Goal: Information Seeking & Learning: Learn about a topic

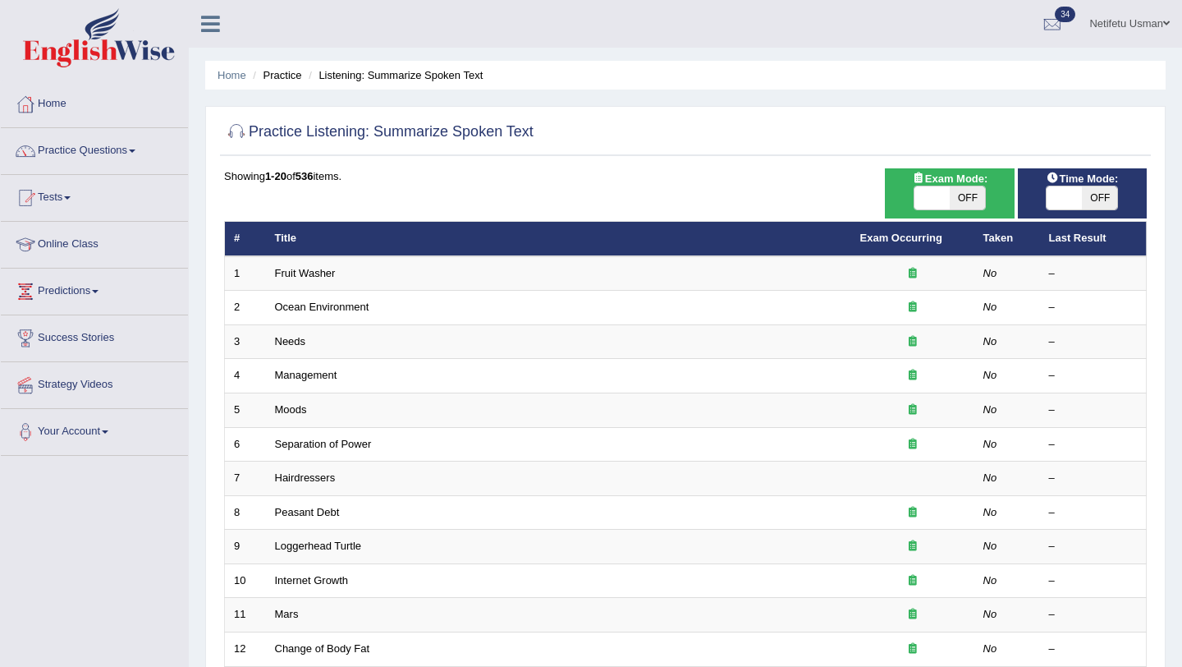
click at [966, 197] on span "OFF" at bounding box center [967, 197] width 35 height 23
checkbox input "true"
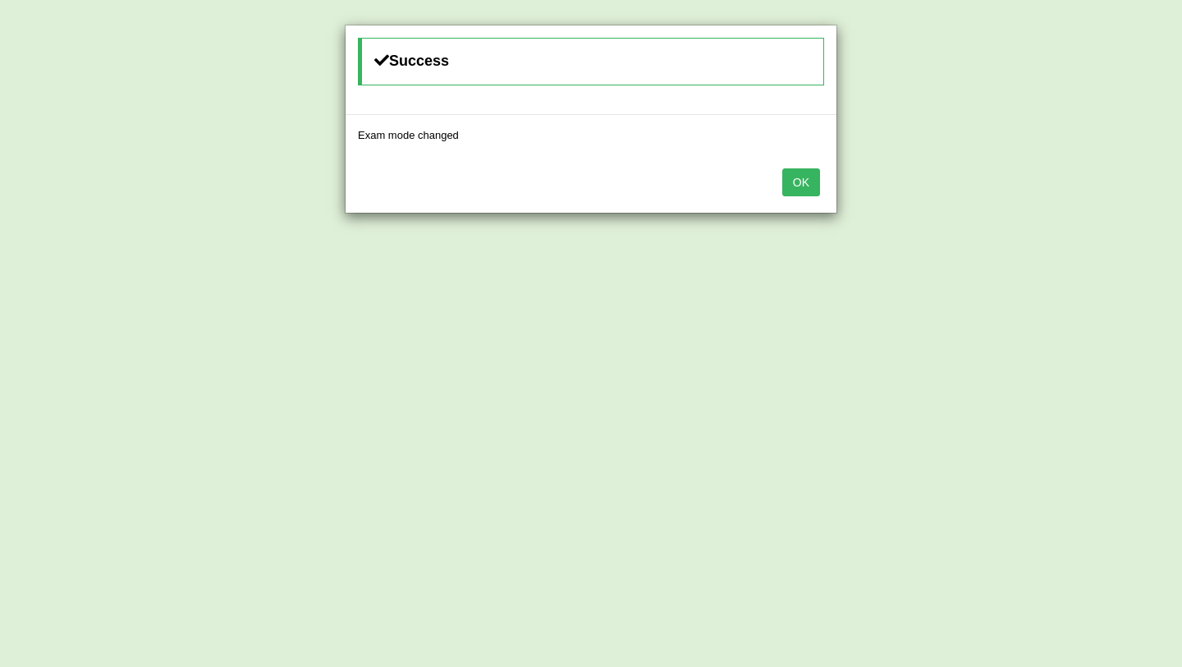
click at [800, 188] on button "OK" at bounding box center [801, 182] width 38 height 28
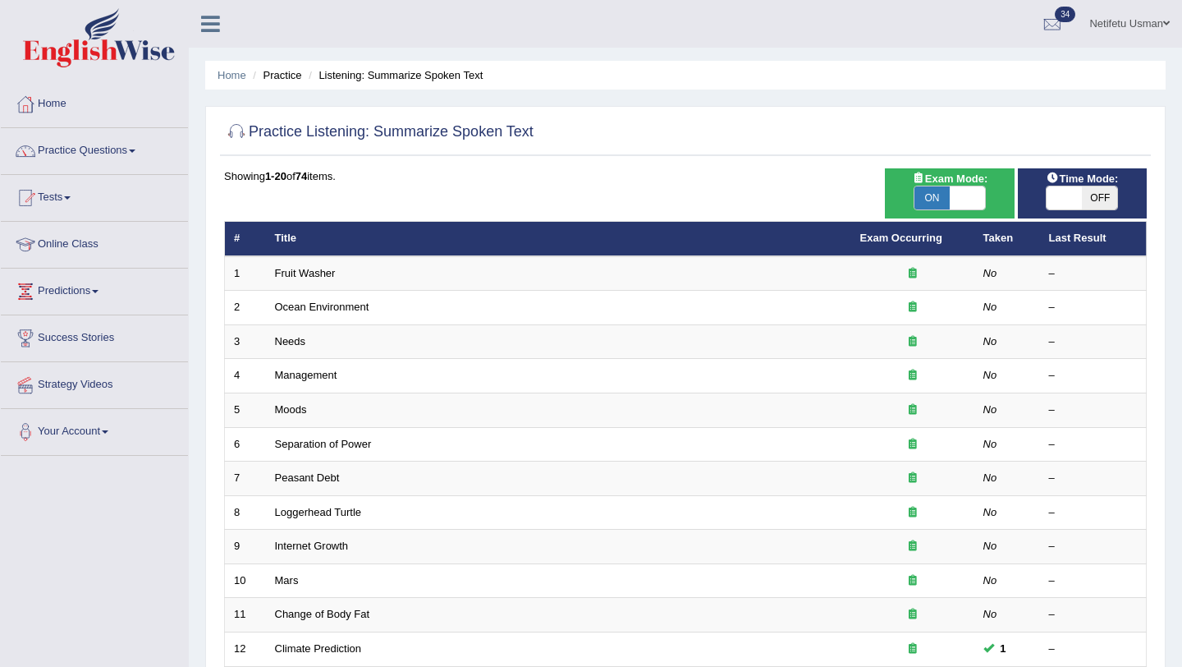
click at [1102, 200] on span "OFF" at bounding box center [1099, 197] width 35 height 23
checkbox input "true"
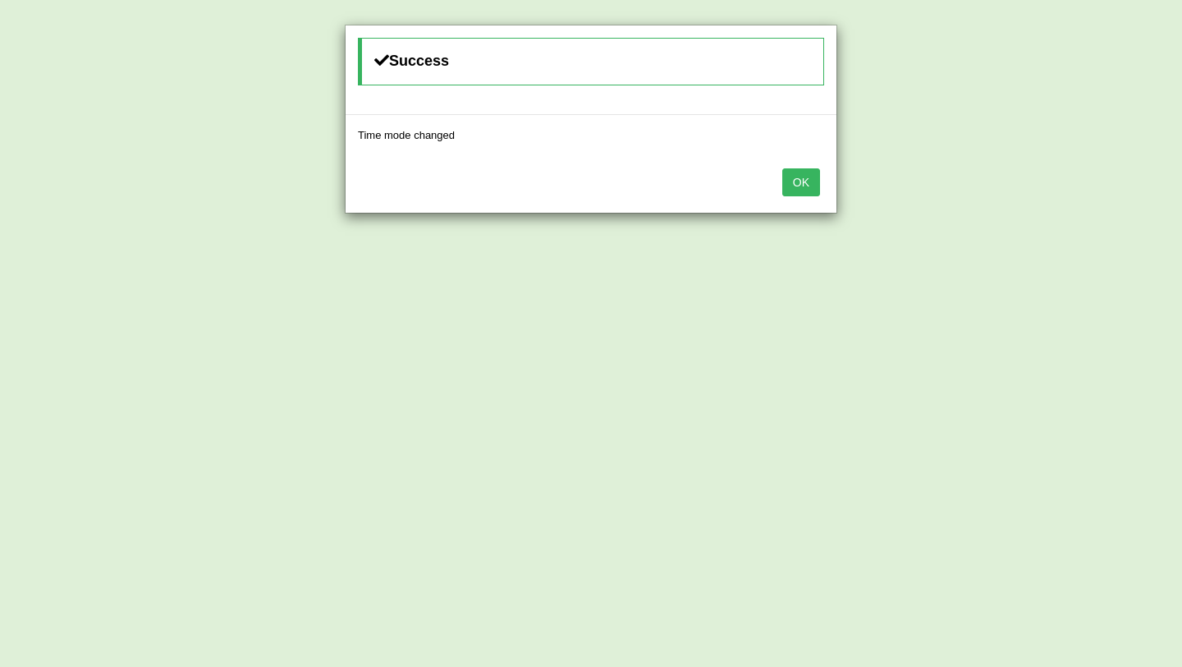
click at [799, 186] on button "OK" at bounding box center [801, 182] width 38 height 28
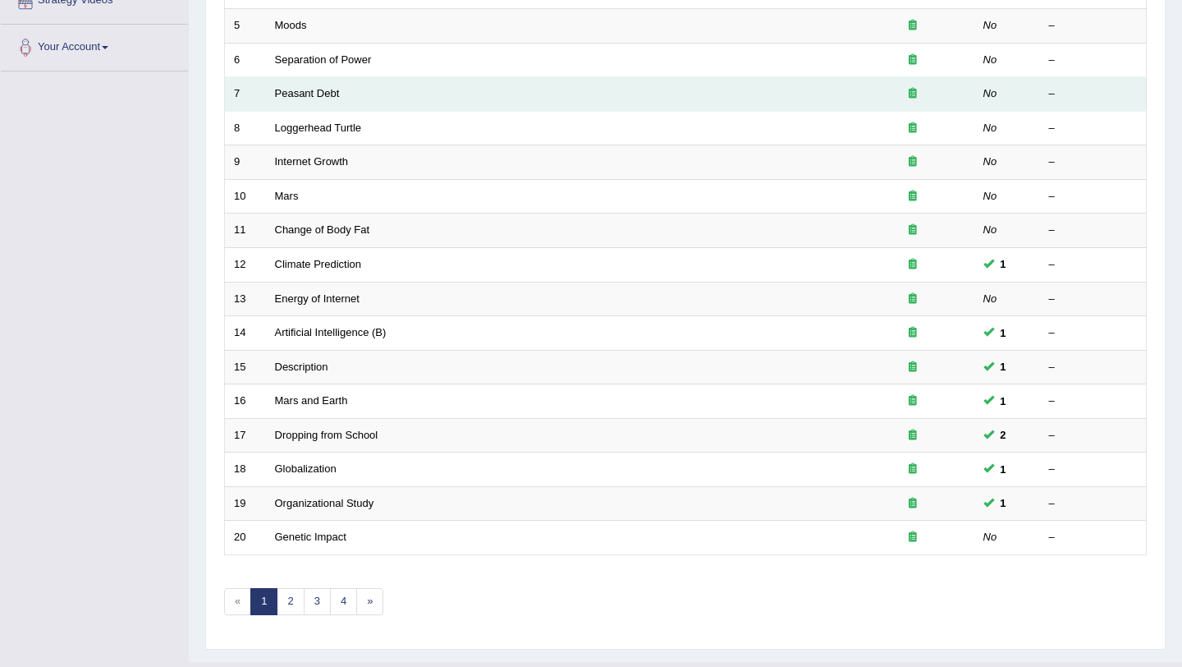
scroll to position [420, 0]
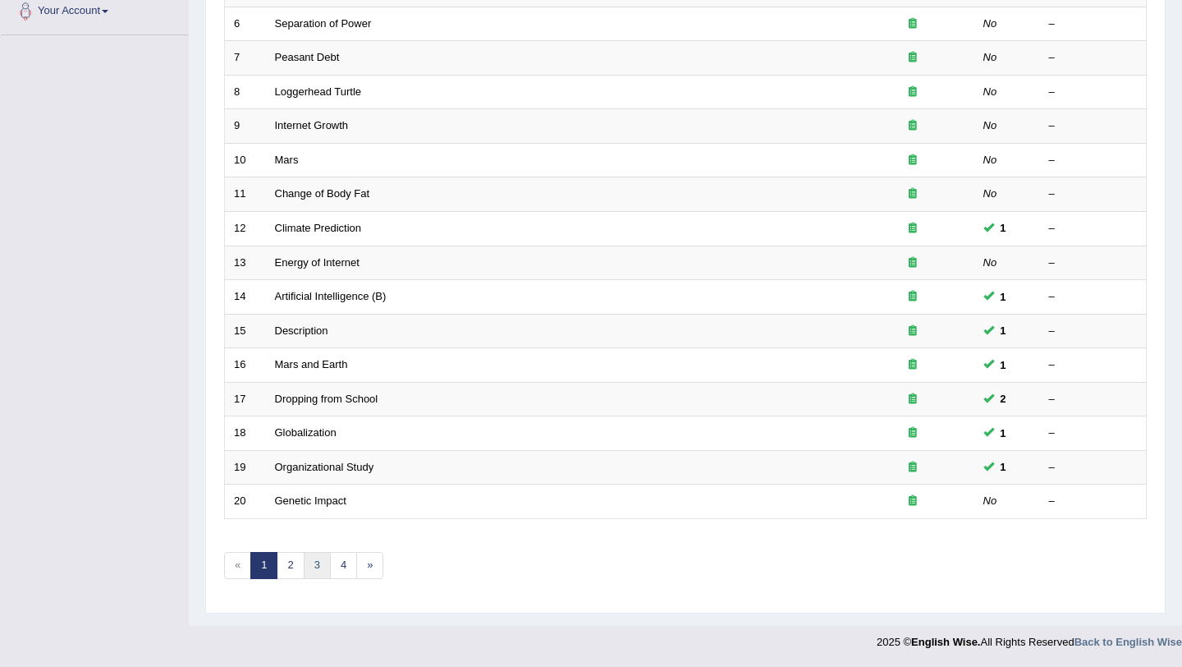
click at [317, 564] on link "3" at bounding box center [317, 565] width 27 height 27
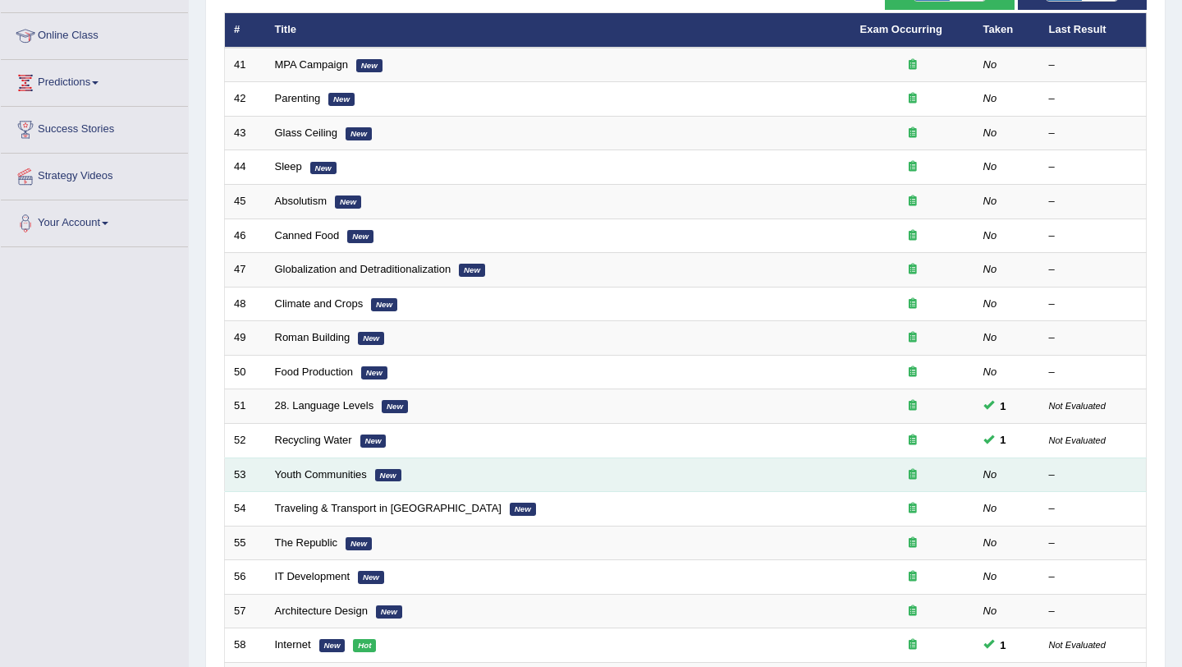
scroll to position [227, 0]
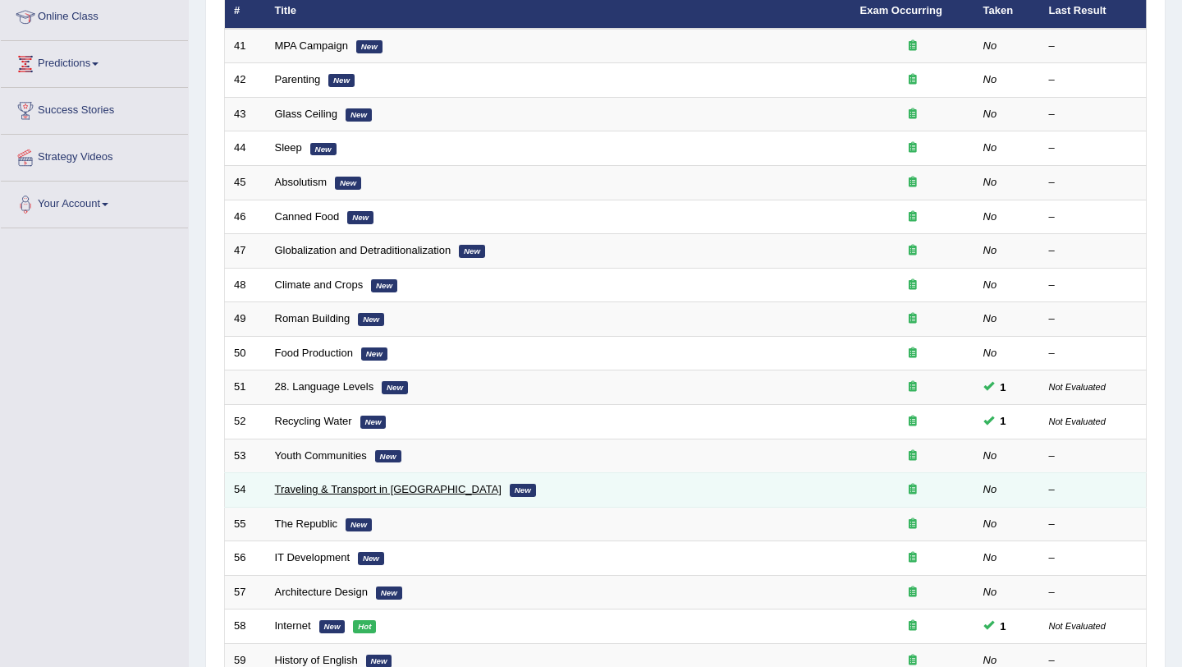
click at [401, 493] on link "Traveling & Transport in Paris" at bounding box center [388, 489] width 227 height 12
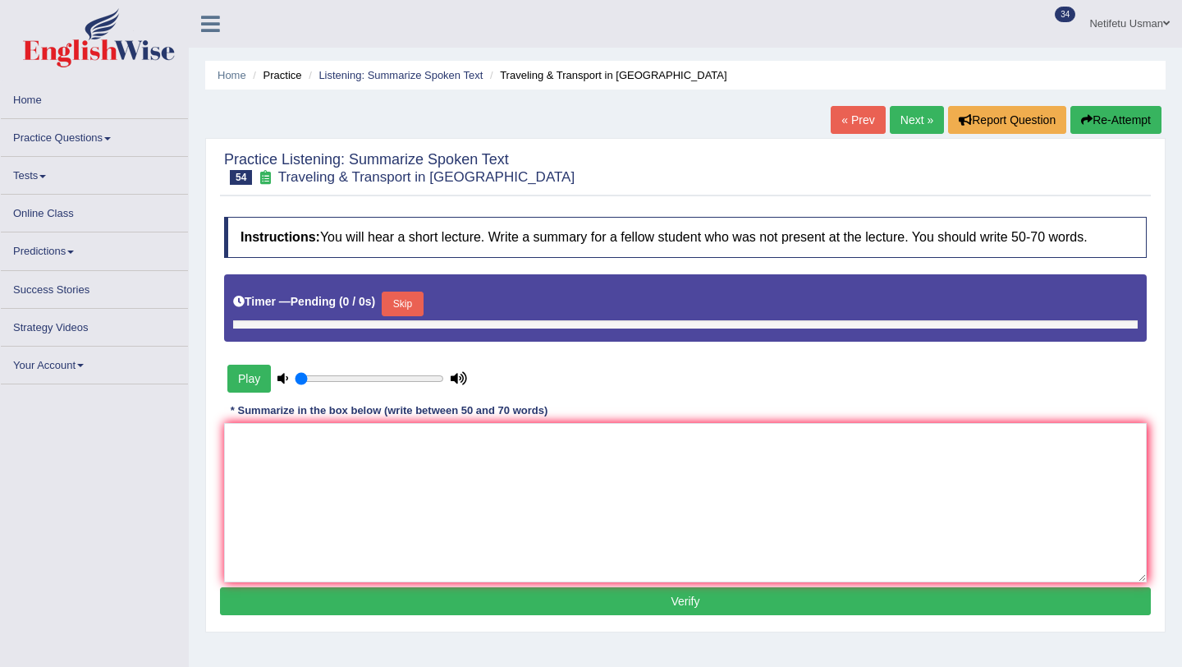
type input "1"
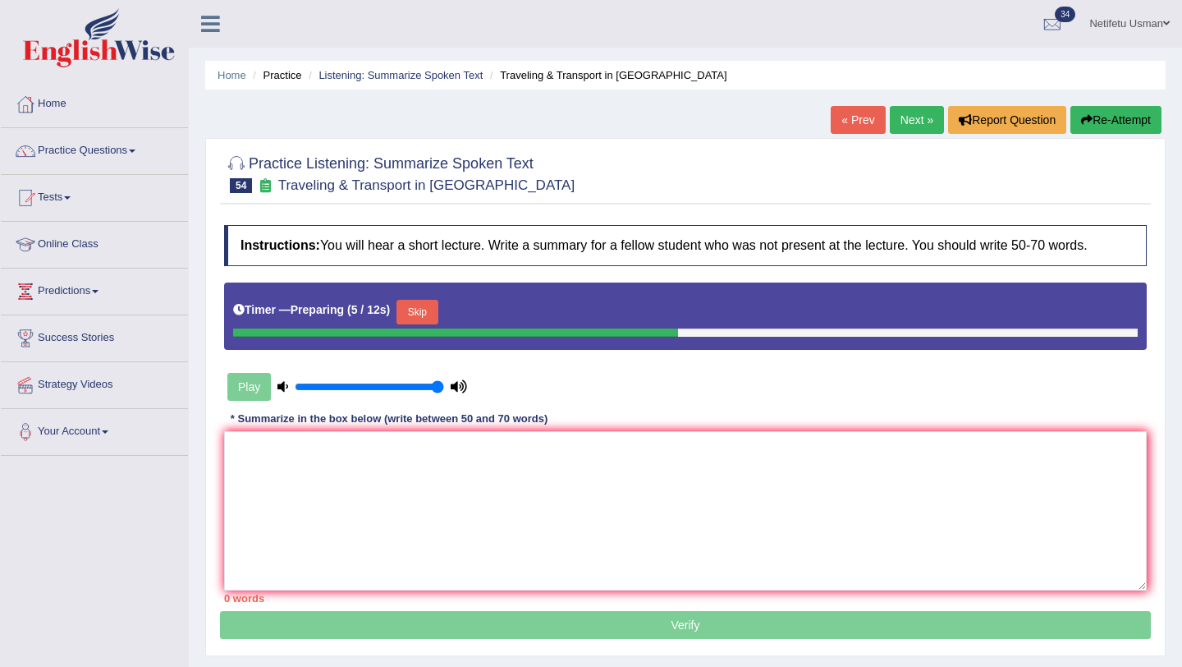
click at [428, 312] on button "Skip" at bounding box center [417, 312] width 41 height 25
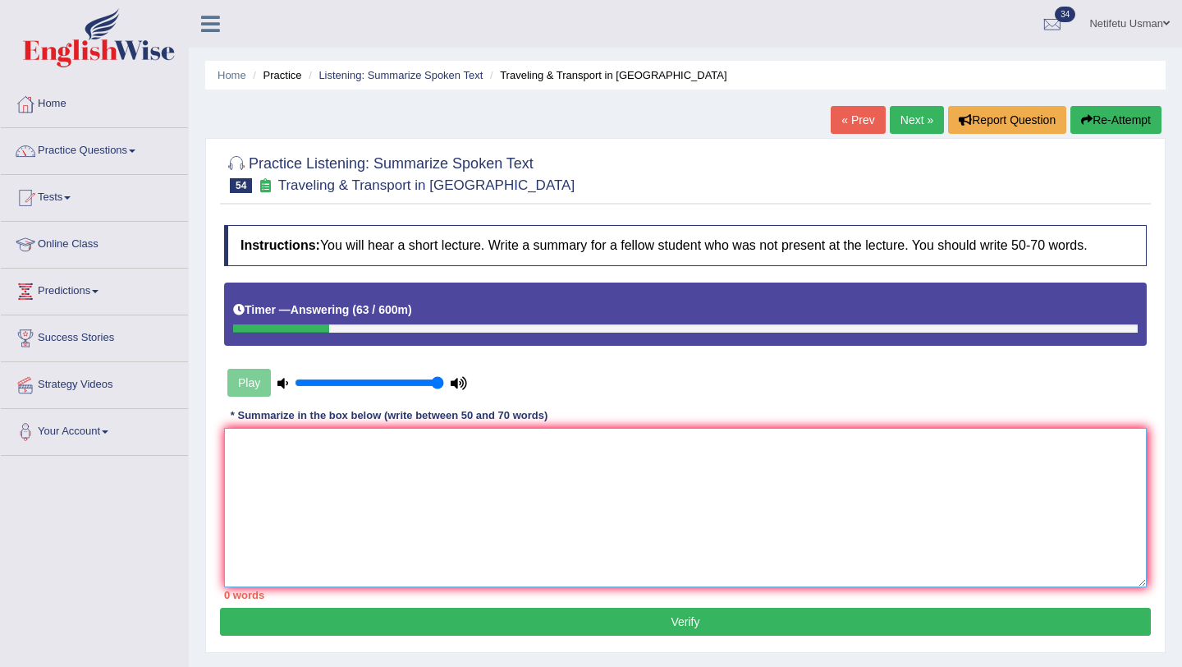
click at [407, 488] on textarea at bounding box center [685, 507] width 923 height 159
type textarea "R"
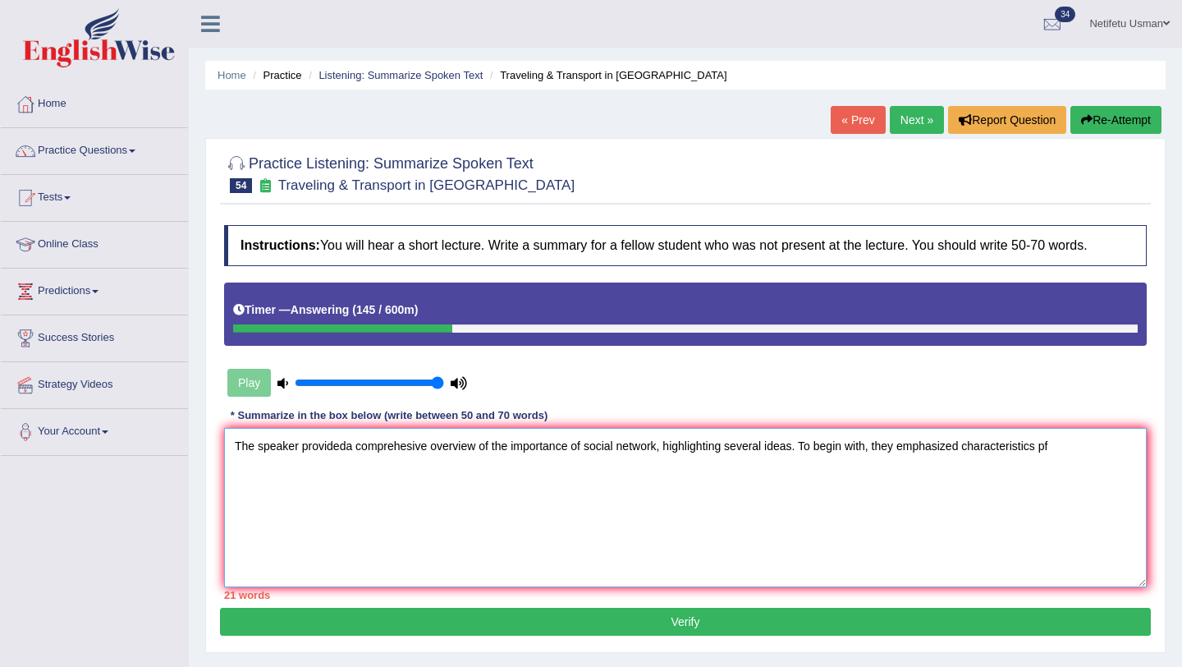
click at [906, 452] on textarea "The speaker provideda comprehesive overview of the importance of social network…" at bounding box center [685, 507] width 923 height 159
click at [901, 450] on textarea "The speaker provideda comprehesive overview of the importance of social network…" at bounding box center [685, 507] width 923 height 159
click at [967, 448] on textarea "The speaker provideda comprehesive overview of the importance of social network…" at bounding box center [685, 507] width 923 height 159
click at [356, 477] on textarea "The speaker provideda comprehesive overview of the importance of social network…" at bounding box center [685, 507] width 923 height 159
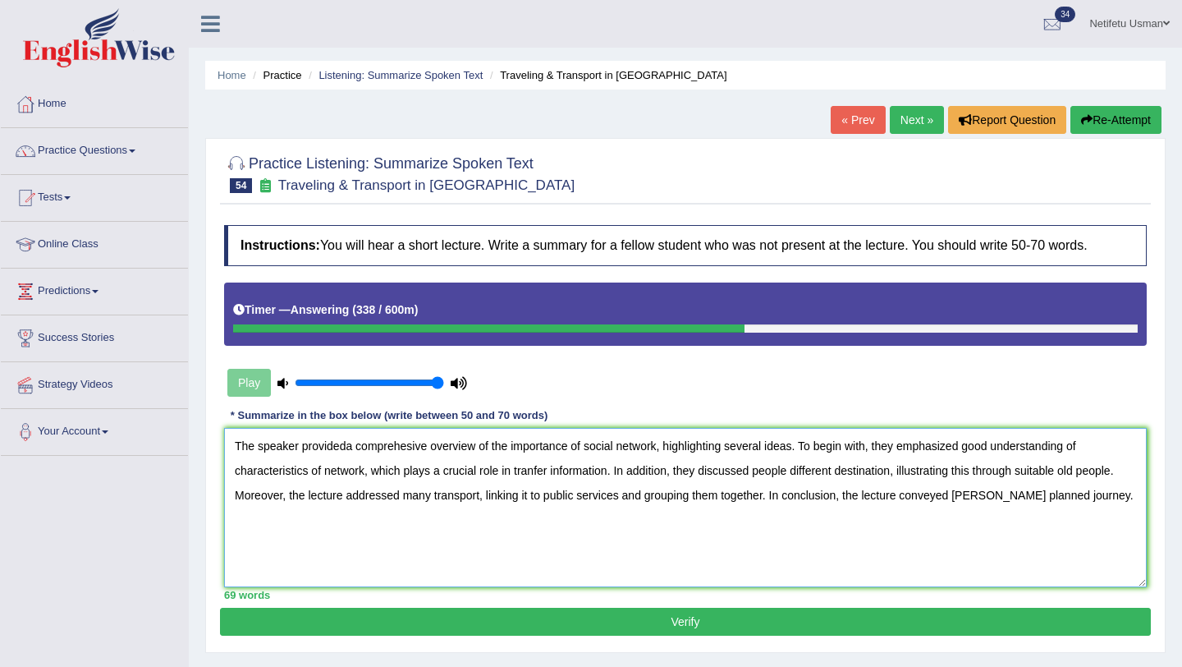
click at [351, 448] on textarea "The speaker provideda comprehesive overview of the importance of social network…" at bounding box center [685, 507] width 923 height 159
click at [538, 474] on textarea "The speaker provided comprehesive overview of the importance of social network,…" at bounding box center [685, 507] width 923 height 159
click at [562, 474] on textarea "The speaker provided comprehesive overview of the importance of social network,…" at bounding box center [685, 507] width 923 height 159
click at [903, 471] on textarea "The speaker provided comprehesive overview of the importance of social network,…" at bounding box center [685, 507] width 923 height 159
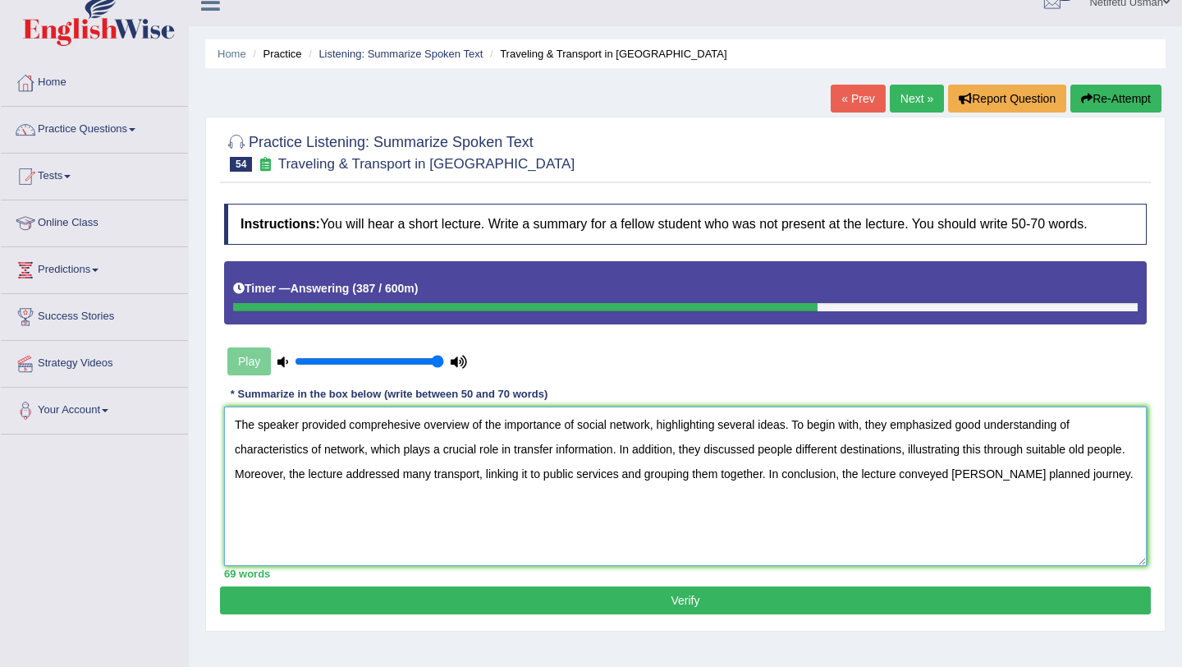
scroll to position [44, 0]
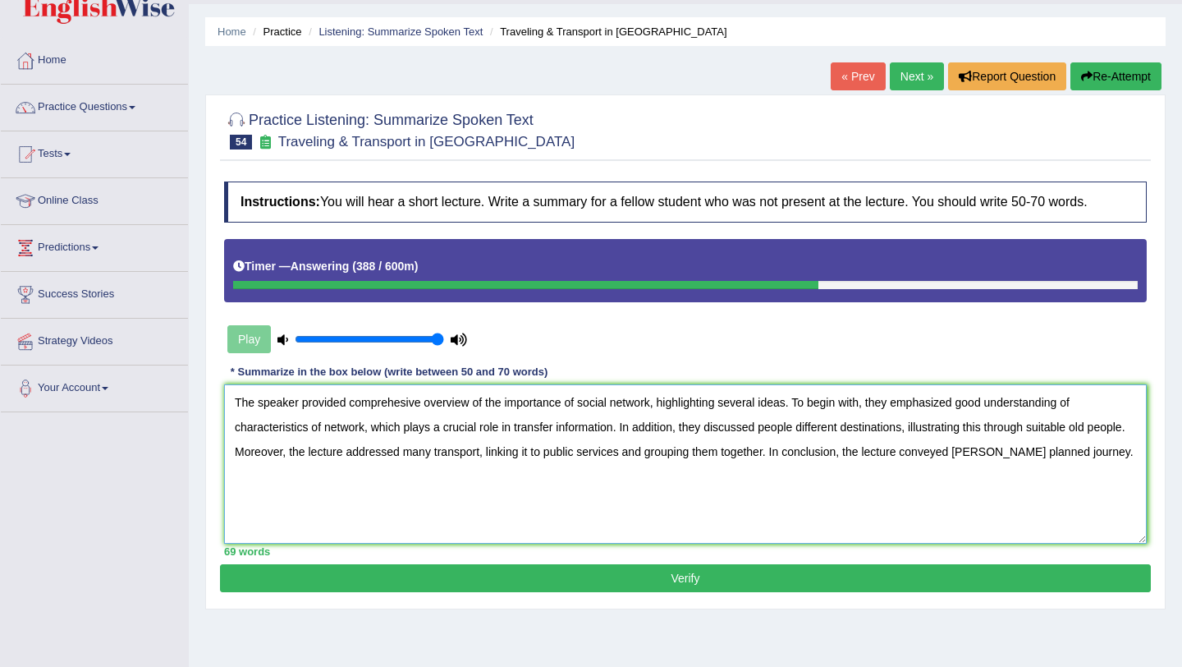
type textarea "The speaker provided comprehesive overview of the importance of social network,…"
click at [781, 571] on button "Verify" at bounding box center [685, 578] width 931 height 28
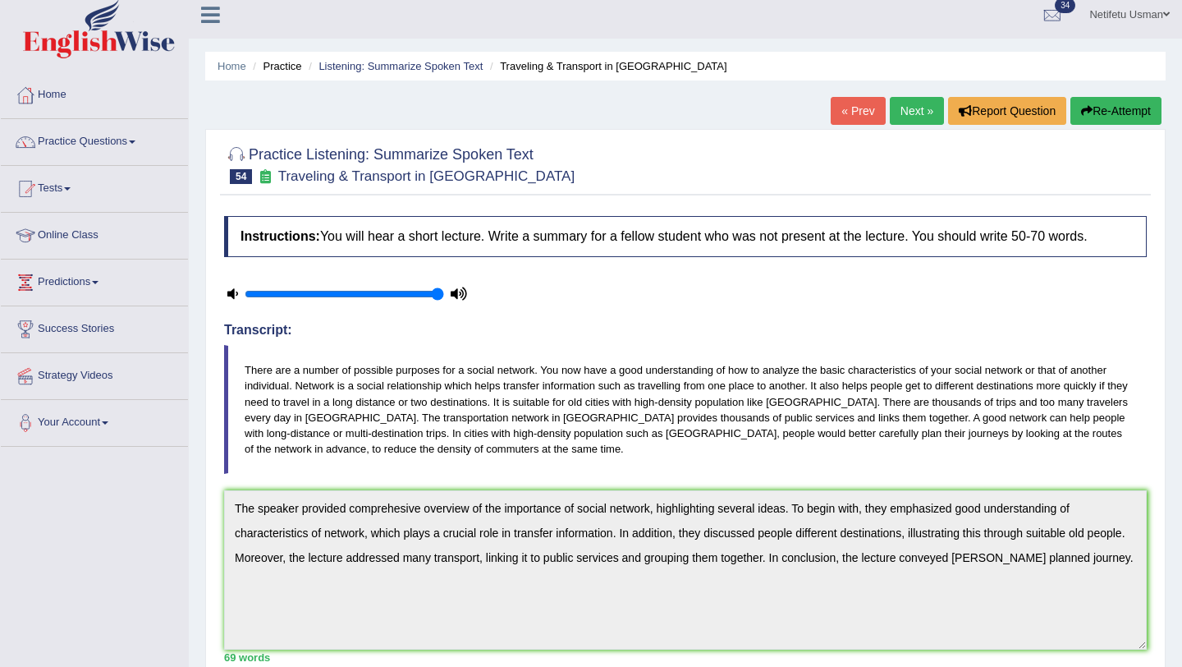
scroll to position [0, 0]
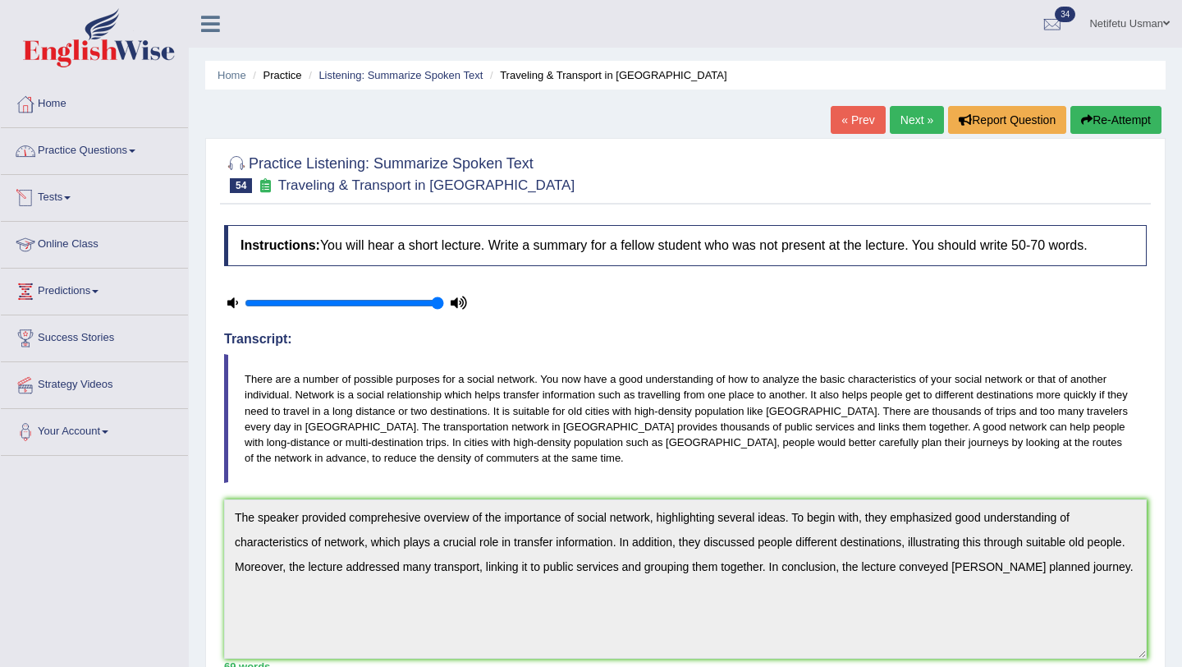
click at [135, 152] on span at bounding box center [132, 150] width 7 height 3
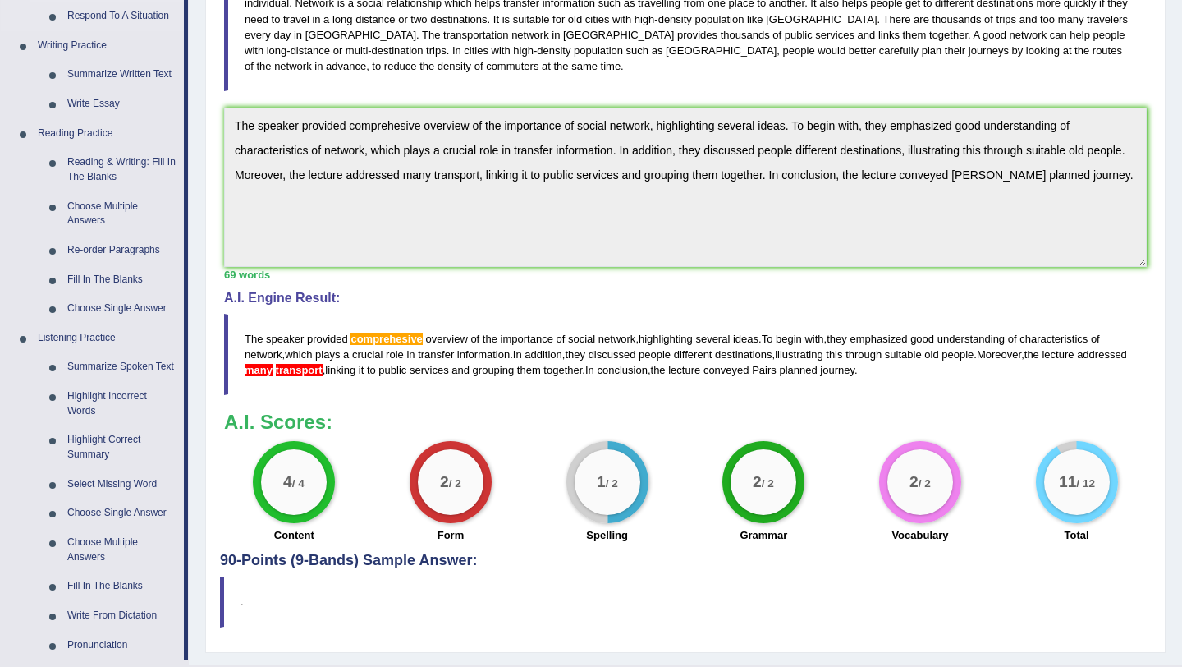
scroll to position [555, 0]
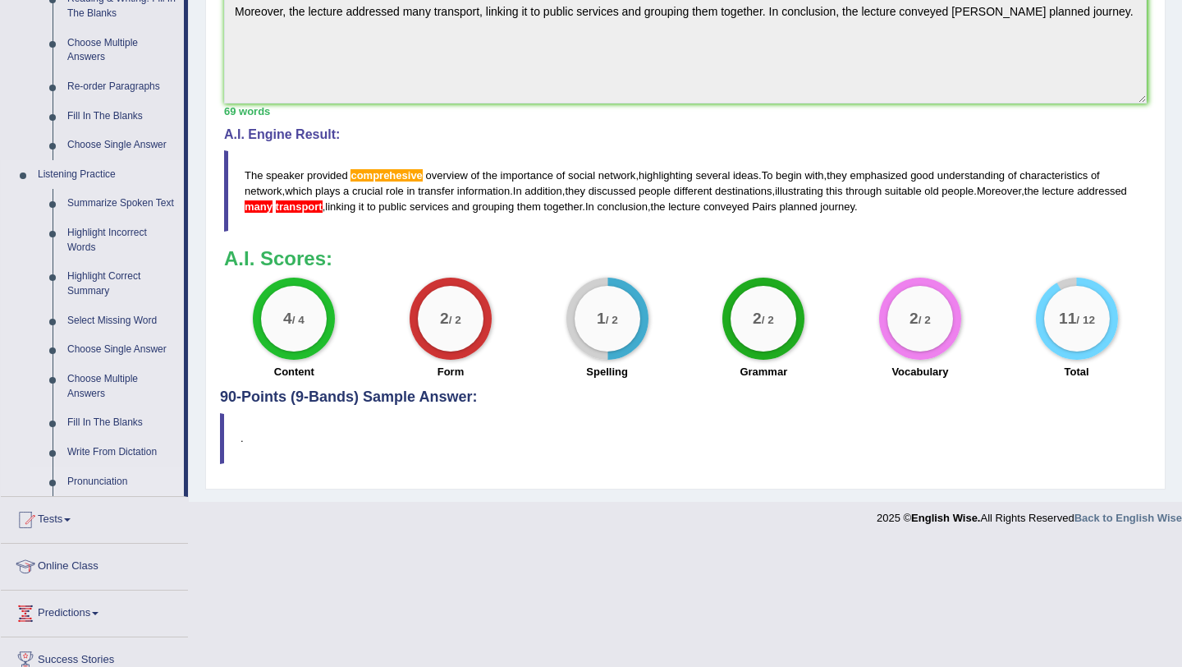
click at [81, 493] on link "Pronunciation" at bounding box center [122, 482] width 124 height 30
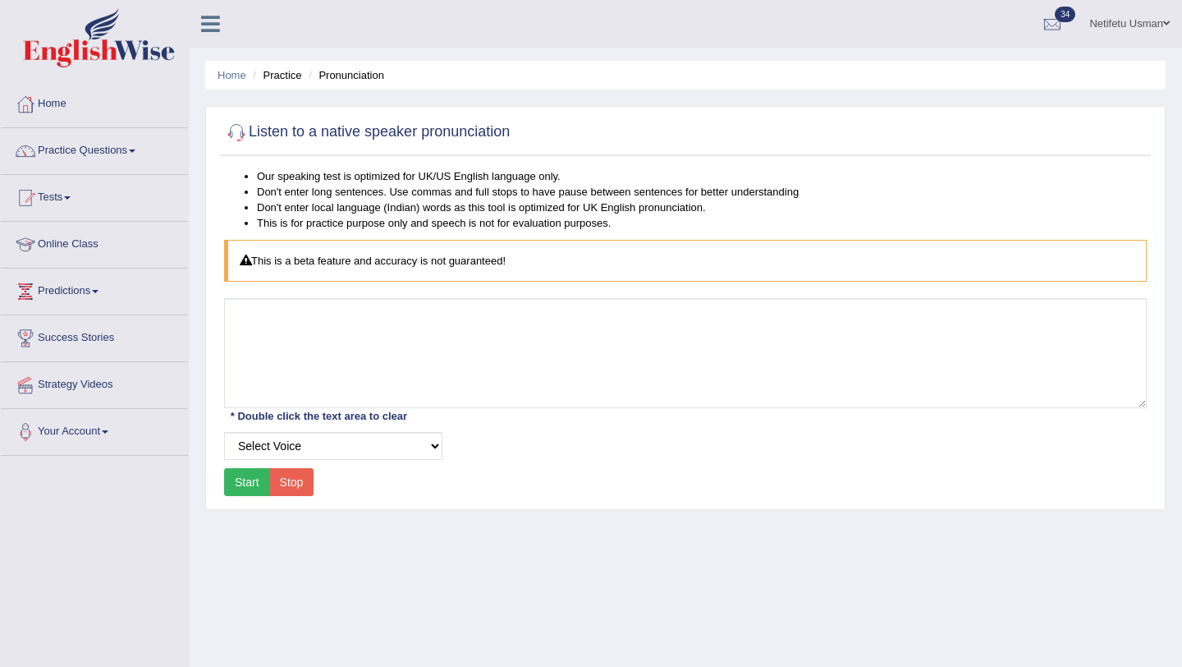
click at [254, 485] on button "Start" at bounding box center [247, 482] width 46 height 28
click at [296, 486] on button "Stop" at bounding box center [291, 482] width 45 height 28
click at [377, 442] on select "Select Voice UK English [DEMOGRAPHIC_DATA] UK English [DEMOGRAPHIC_DATA]" at bounding box center [333, 446] width 218 height 28
select select "50"
click at [224, 432] on select "Select Voice UK English [DEMOGRAPHIC_DATA] UK English [DEMOGRAPHIC_DATA]" at bounding box center [333, 446] width 218 height 28
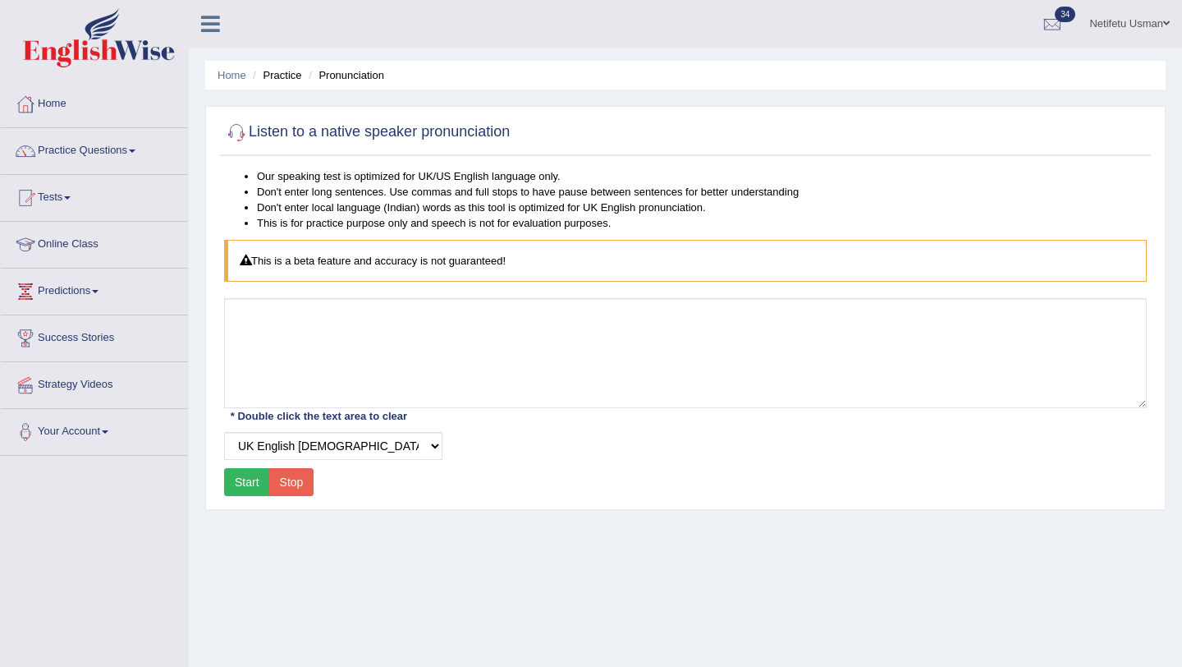
click at [300, 485] on button "Stop" at bounding box center [291, 482] width 45 height 28
click at [245, 489] on button "Start" at bounding box center [247, 482] width 46 height 28
click at [278, 452] on select "Select Voice UK English [DEMOGRAPHIC_DATA] UK English [DEMOGRAPHIC_DATA]" at bounding box center [333, 446] width 218 height 28
select select "50"
click at [224, 432] on select "Select Voice UK English [DEMOGRAPHIC_DATA] UK English [DEMOGRAPHIC_DATA]" at bounding box center [333, 446] width 218 height 28
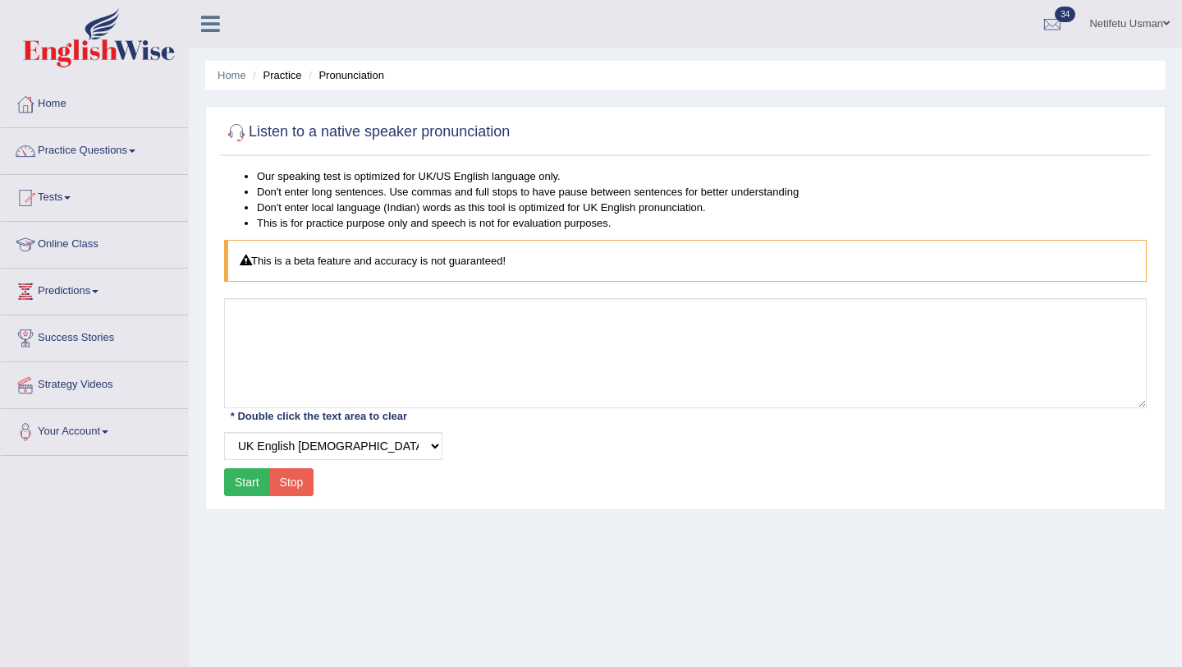
click at [249, 474] on button "Start" at bounding box center [247, 482] width 46 height 28
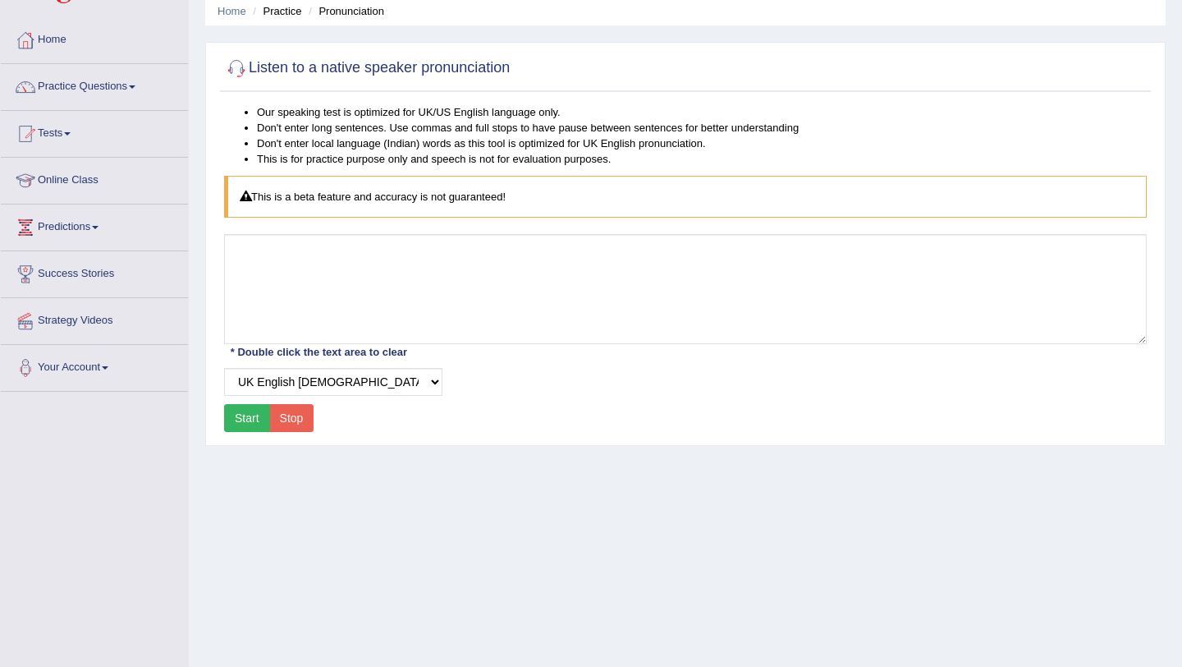
scroll to position [62, 0]
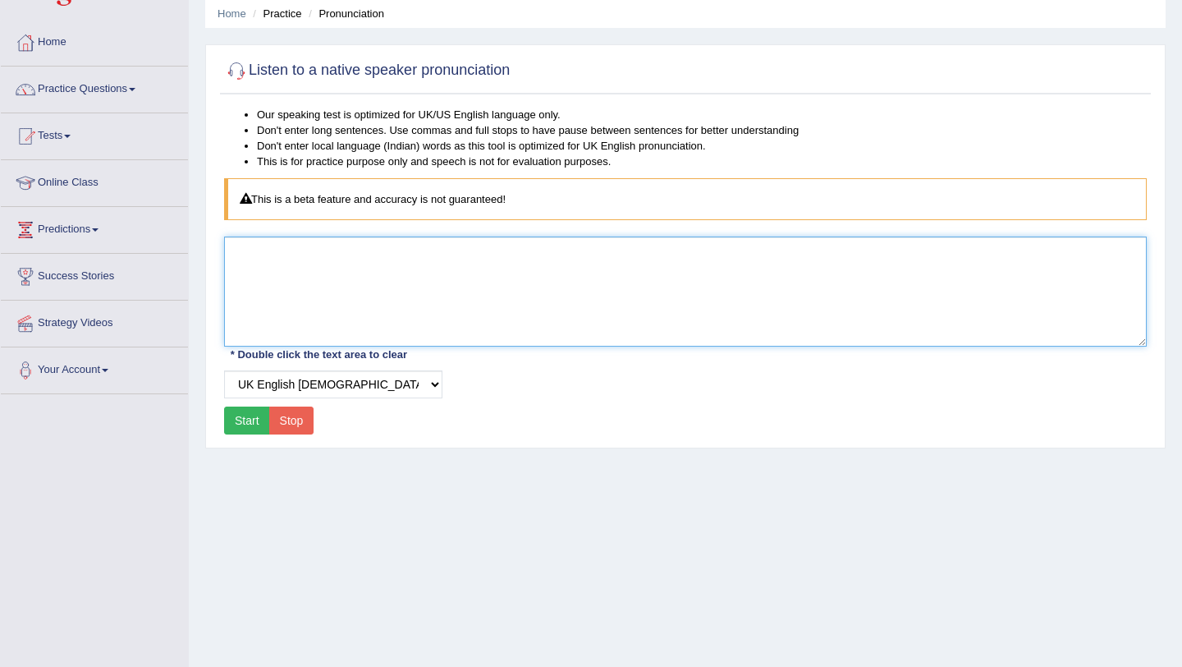
click at [338, 301] on textarea at bounding box center [685, 291] width 923 height 110
type textarea "bn."
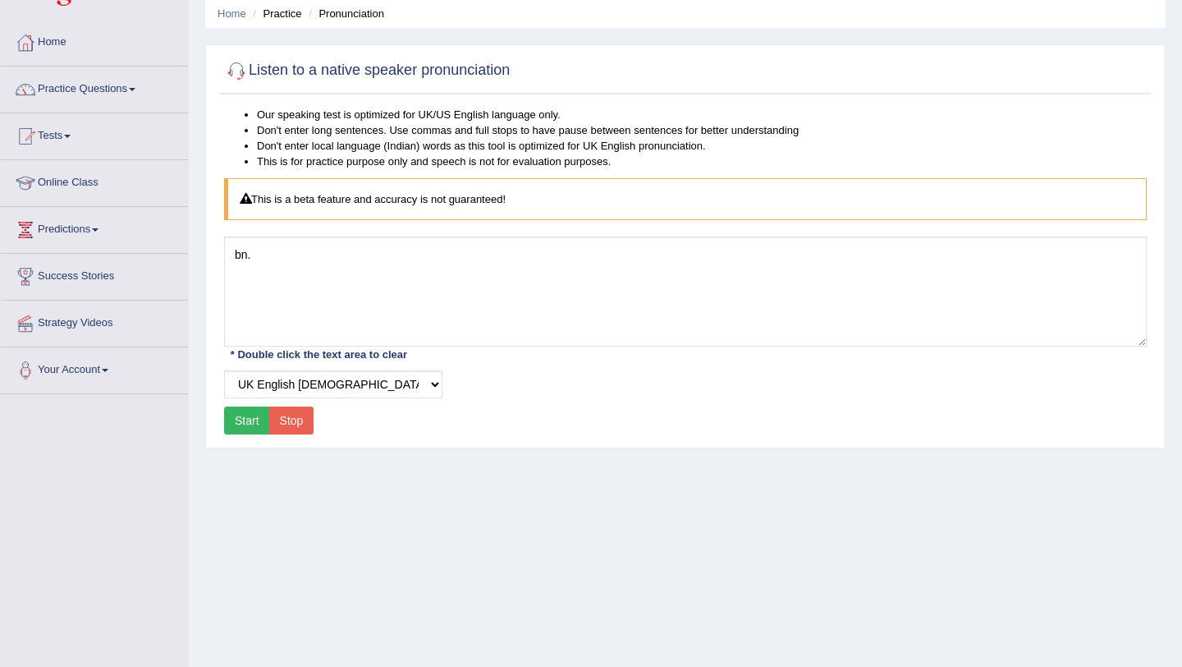
click at [288, 426] on button "Stop" at bounding box center [291, 420] width 45 height 28
click at [296, 425] on button "Stop" at bounding box center [291, 420] width 45 height 28
click at [135, 85] on link "Practice Questions" at bounding box center [94, 87] width 187 height 41
click at [104, 102] on link "Practice Questions" at bounding box center [94, 87] width 187 height 41
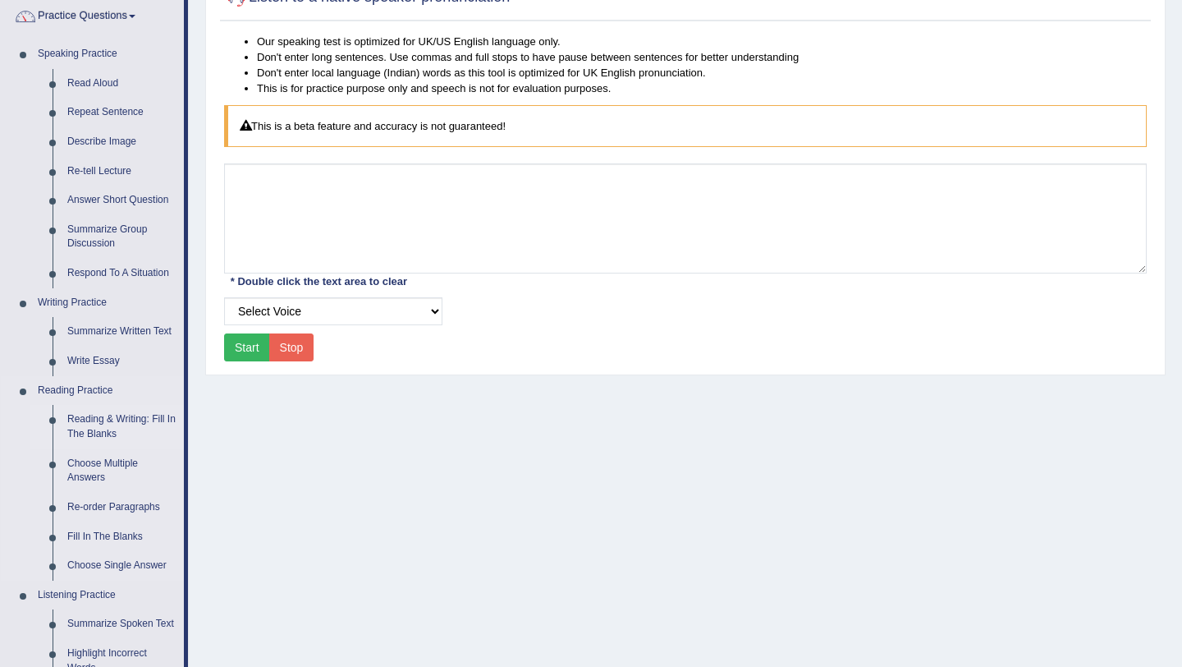
scroll to position [136, 0]
click at [131, 18] on link "Practice Questions" at bounding box center [92, 12] width 183 height 41
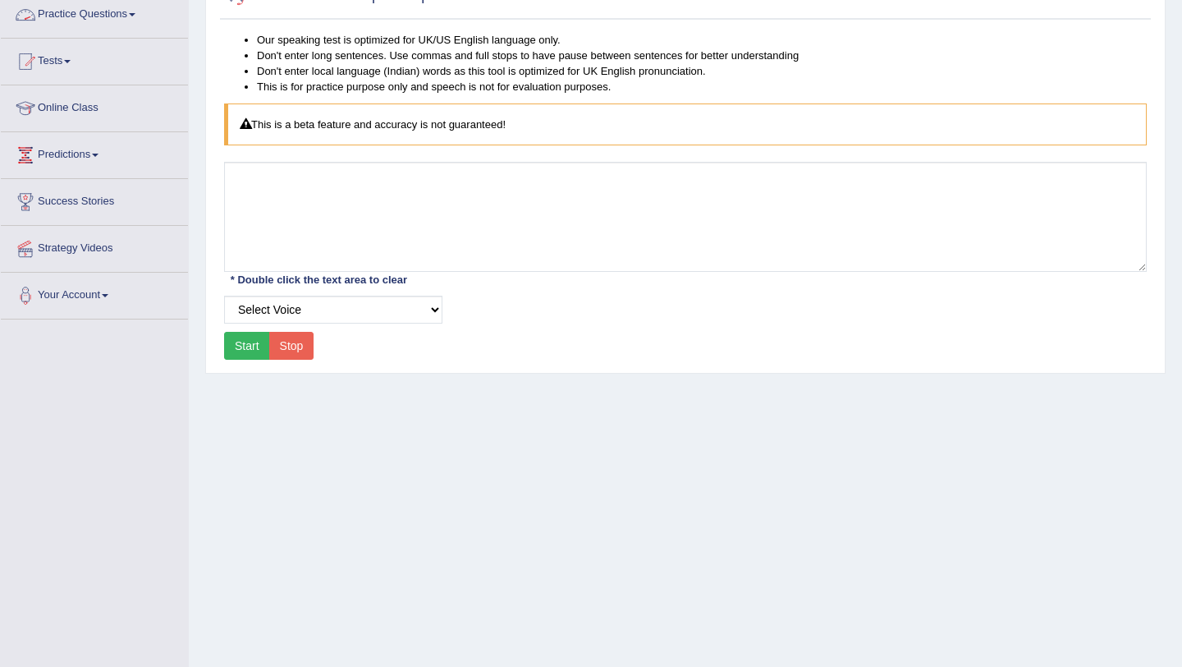
click at [133, 17] on link "Practice Questions" at bounding box center [94, 12] width 187 height 41
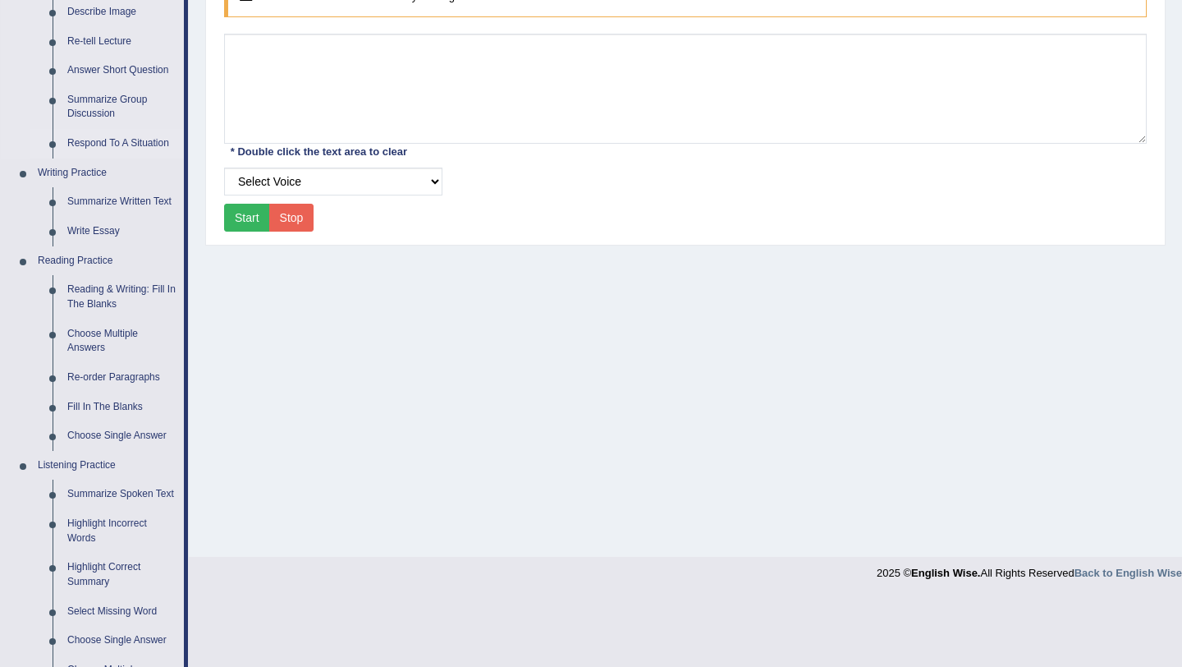
scroll to position [265, 0]
click at [89, 491] on link "Summarize Spoken Text" at bounding box center [122, 494] width 124 height 30
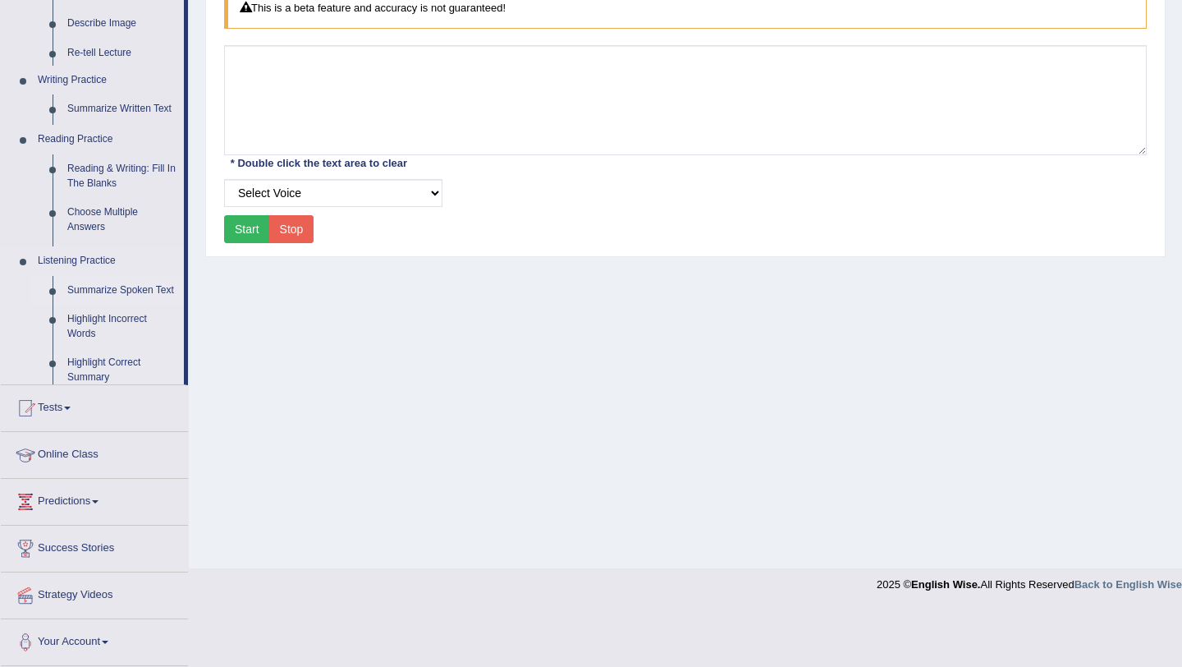
scroll to position [195, 0]
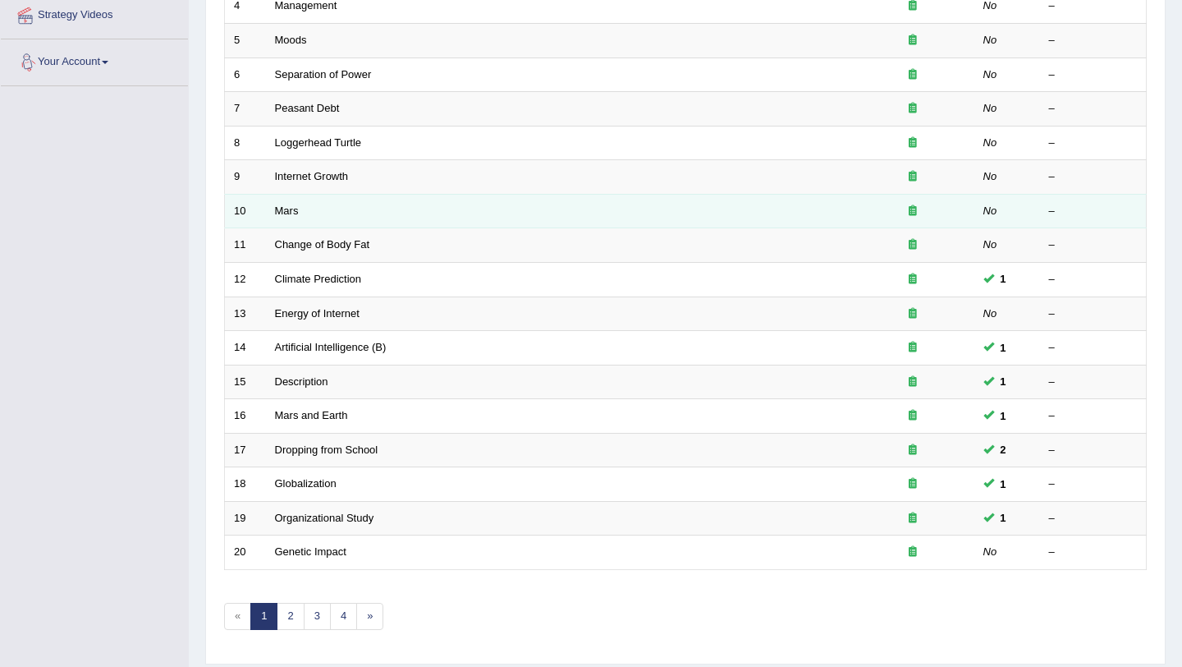
scroll to position [420, 0]
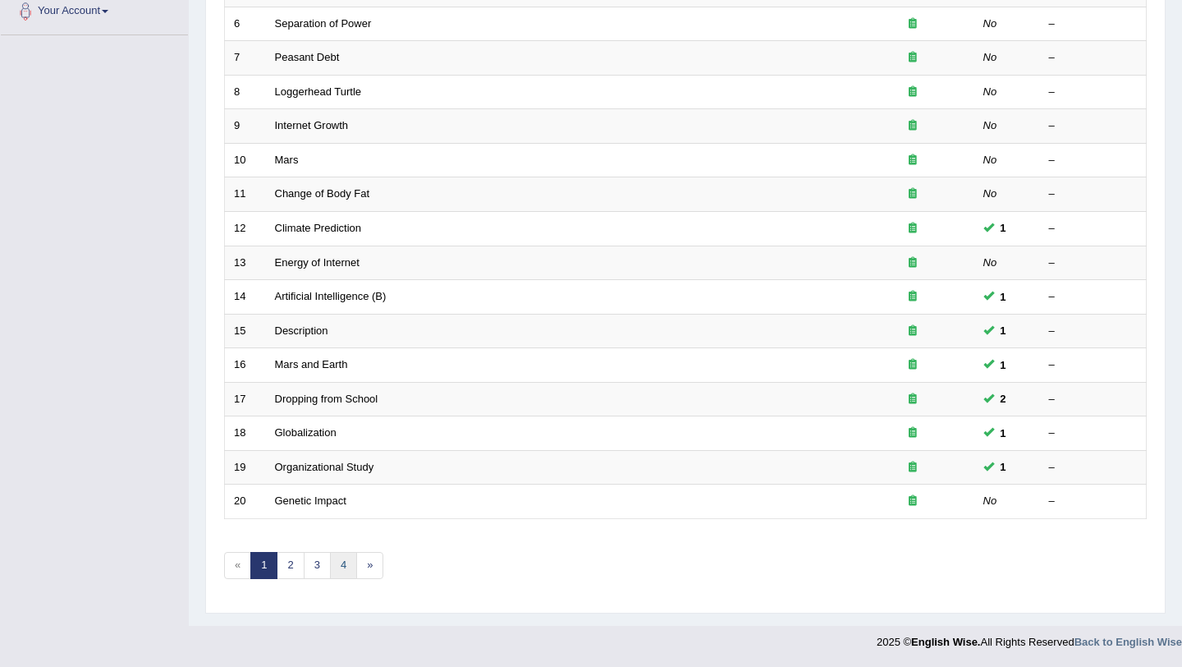
click at [342, 571] on link "4" at bounding box center [343, 565] width 27 height 27
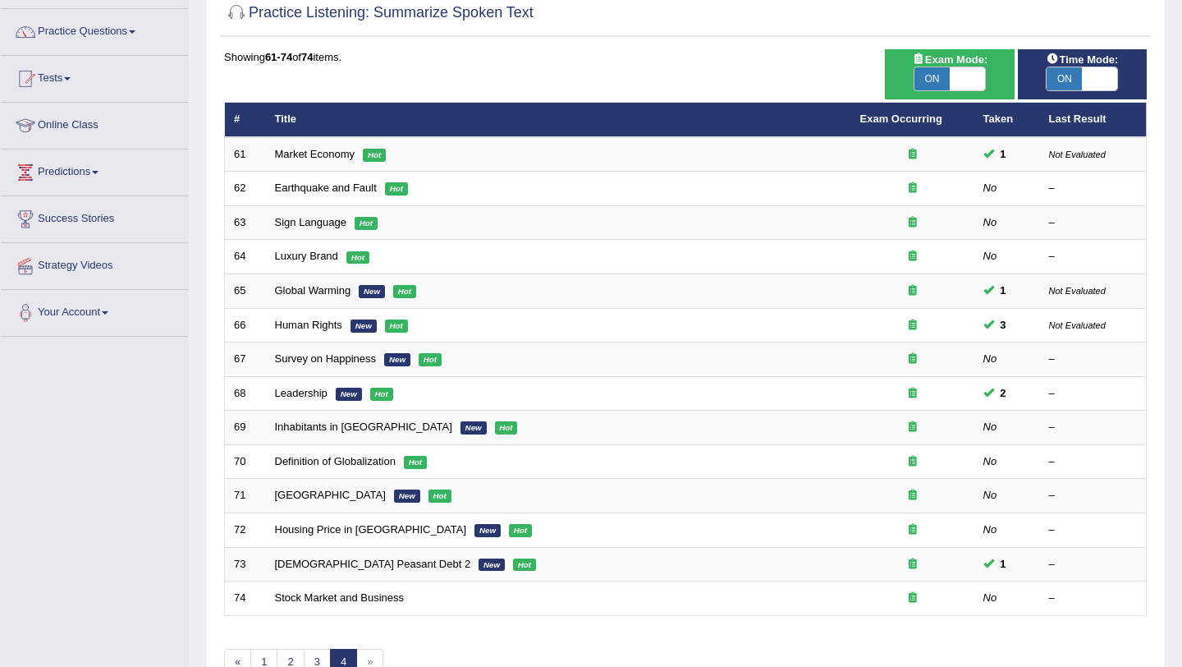
scroll to position [215, 0]
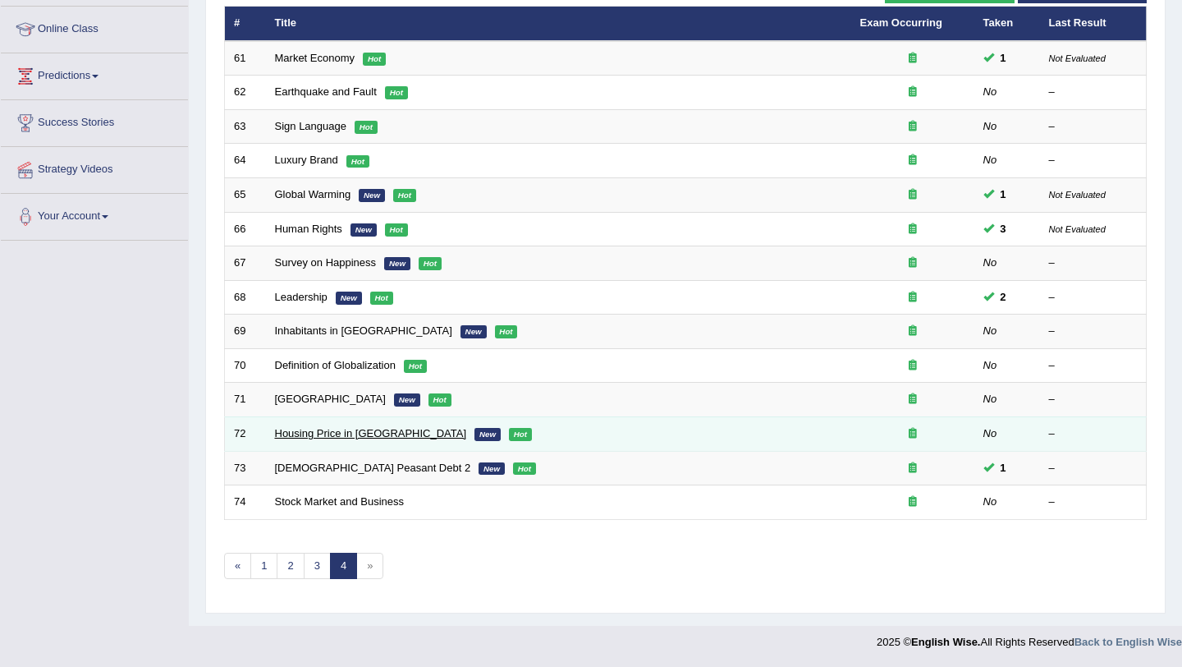
click at [327, 438] on link "Housing Price in Australia" at bounding box center [371, 433] width 192 height 12
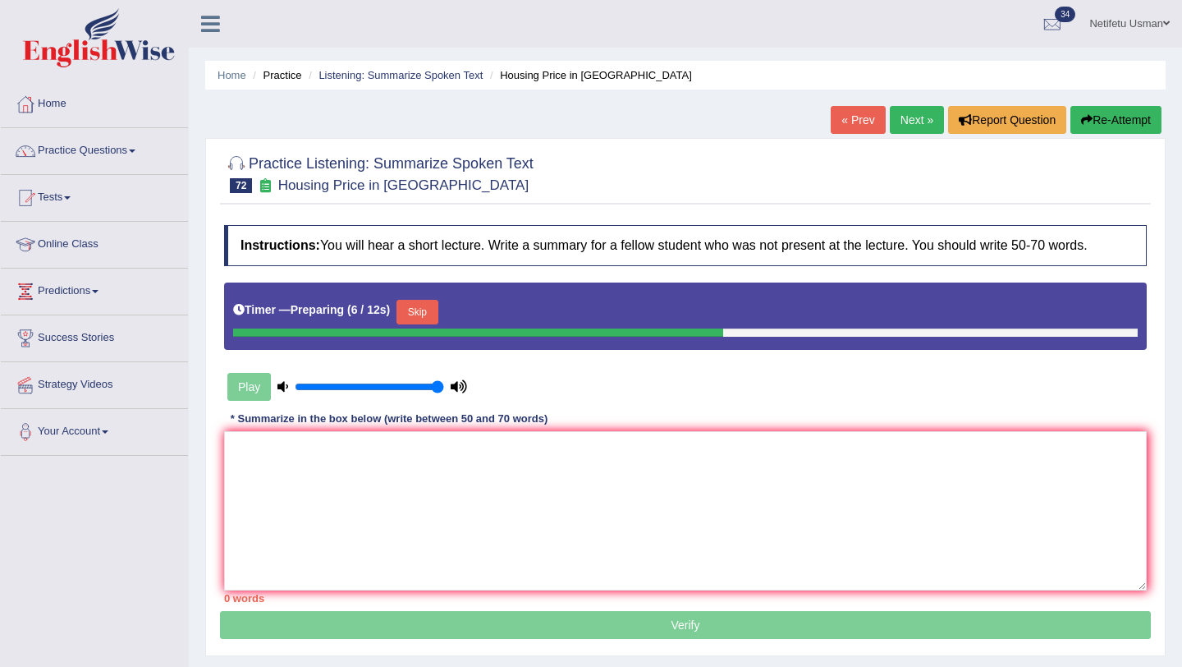
click at [438, 315] on button "Skip" at bounding box center [417, 312] width 41 height 25
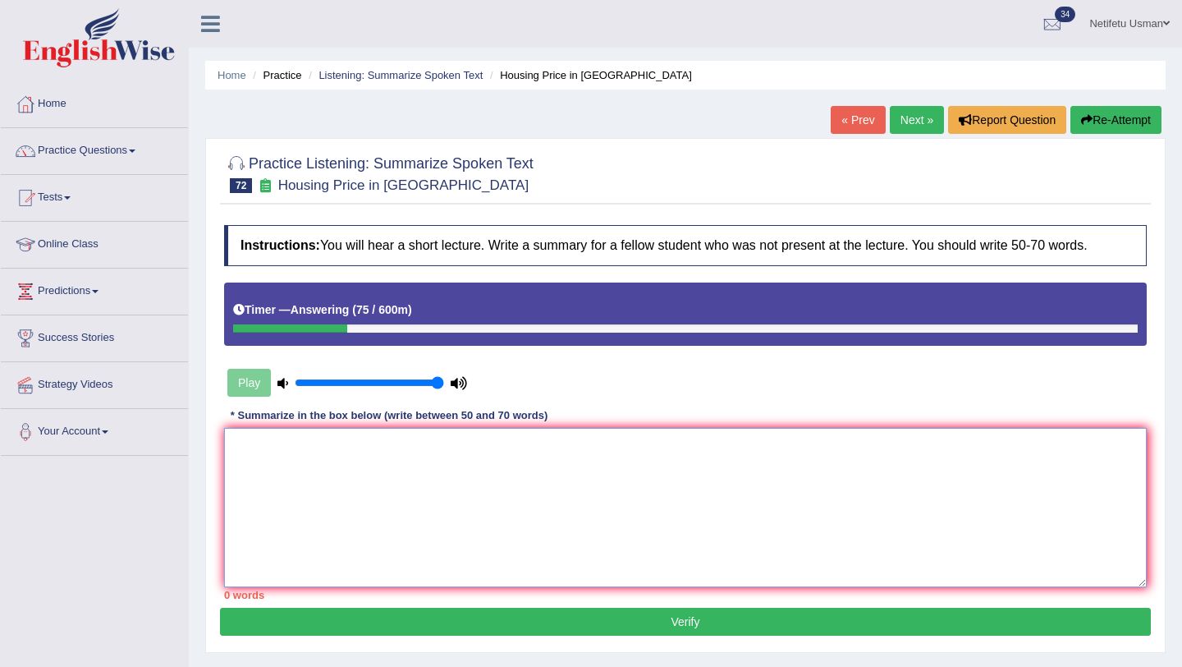
drag, startPoint x: 264, startPoint y: 484, endPoint x: 268, endPoint y: 475, distance: 11.0
click at [264, 484] on textarea at bounding box center [685, 507] width 923 height 159
click at [788, 489] on textarea "The speaker provided a comprehensive overview of Austrak" at bounding box center [685, 507] width 923 height 159
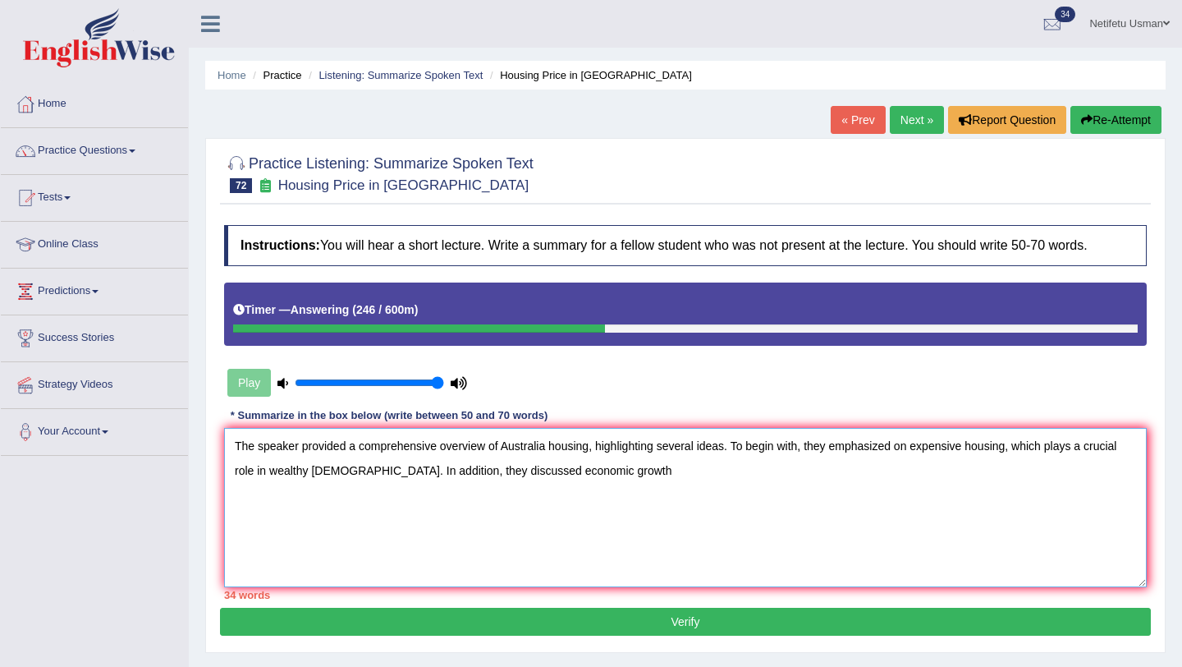
click at [518, 472] on textarea "The speaker provided a comprehensive overview of Australia housing, highlightin…" at bounding box center [685, 507] width 923 height 159
click at [629, 475] on textarea "The speaker provided a comprehensive overview of Australia housing, highlightin…" at bounding box center [685, 507] width 923 height 159
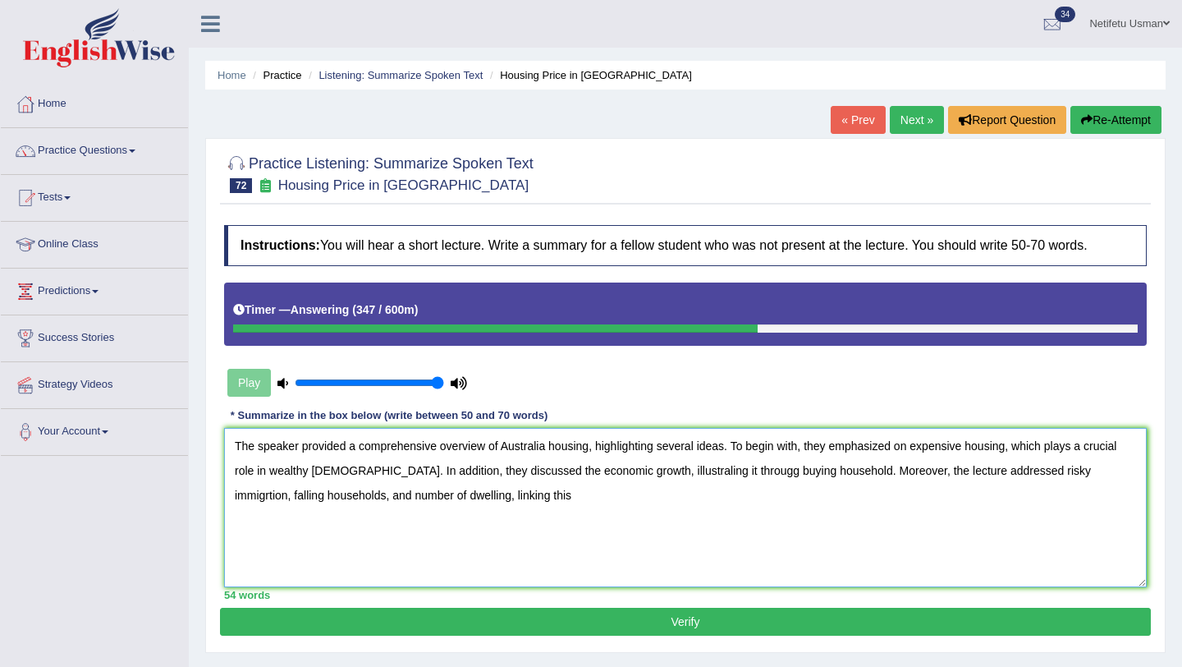
click at [734, 475] on textarea "The speaker provided a comprehensive overview of Australia housing, highlightin…" at bounding box center [685, 507] width 923 height 159
click at [511, 503] on textarea "The speaker provided a comprehensive overview of Australia housing, highlightin…" at bounding box center [685, 507] width 923 height 159
click at [816, 496] on textarea "The speaker provided a comprehensive overview of Australia housing, highlightin…" at bounding box center [685, 507] width 923 height 159
click at [879, 502] on textarea "The speaker provided a comprehensive overview of Australia housing, highlightin…" at bounding box center [685, 507] width 923 height 159
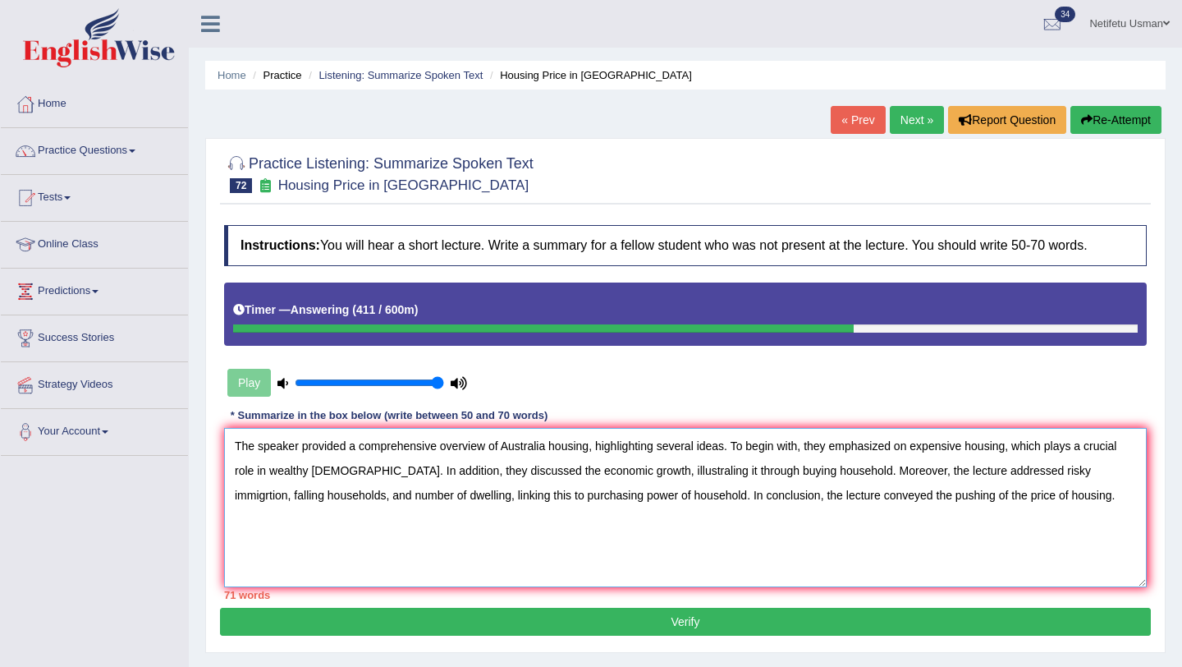
click at [868, 498] on textarea "The speaker provided a comprehensive overview of Australia housing, highlightin…" at bounding box center [685, 507] width 923 height 159
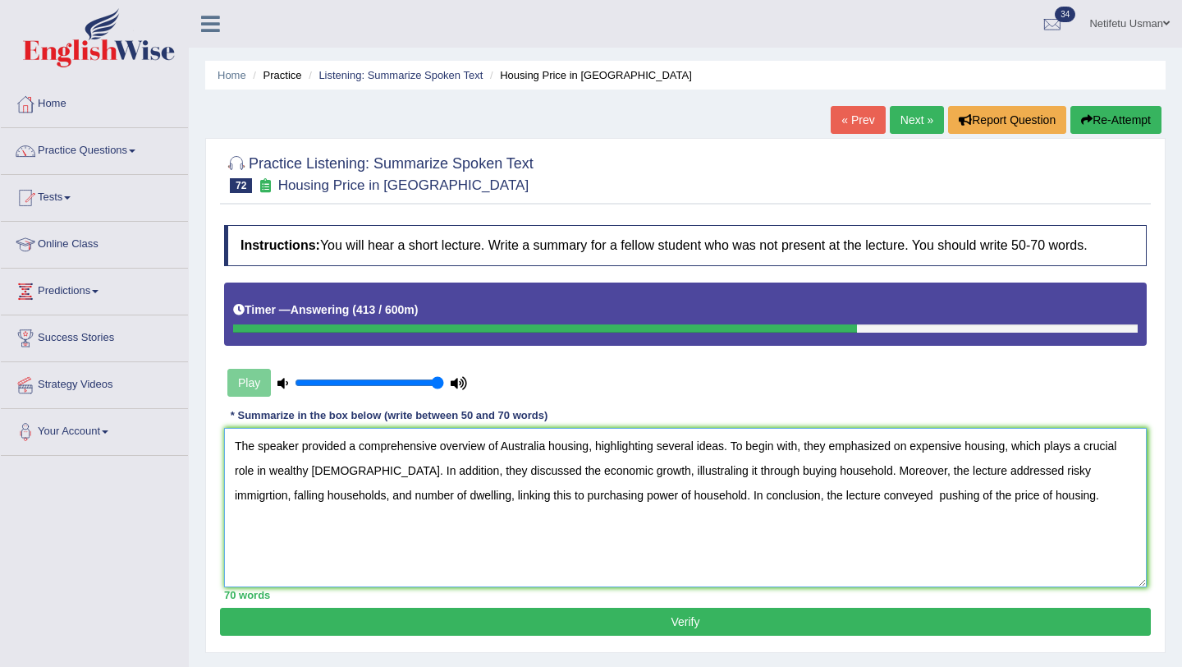
click at [911, 495] on textarea "The speaker provided a comprehensive overview of Australia housing, highlightin…" at bounding box center [685, 507] width 923 height 159
click at [546, 451] on textarea "The speaker provided a comprehensive overview of Australia housing, highlightin…" at bounding box center [685, 507] width 923 height 159
click at [1066, 475] on textarea "The speaker provided a comprehensive overview of Australia's housing, highlight…" at bounding box center [685, 507] width 923 height 159
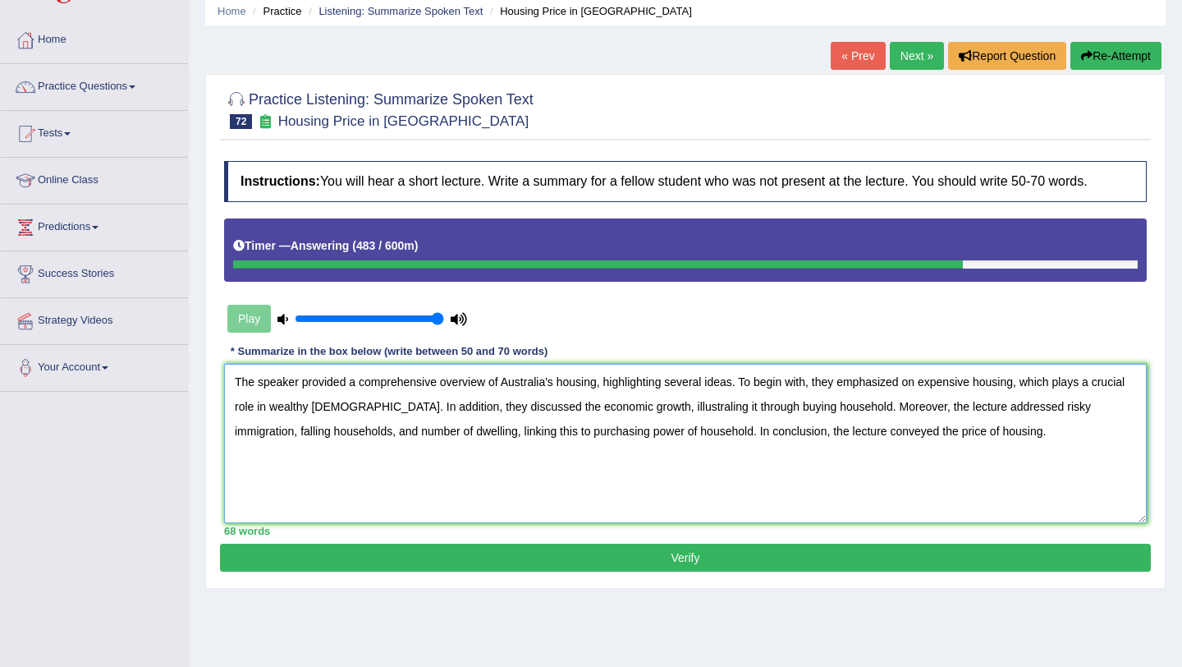
scroll to position [108, 0]
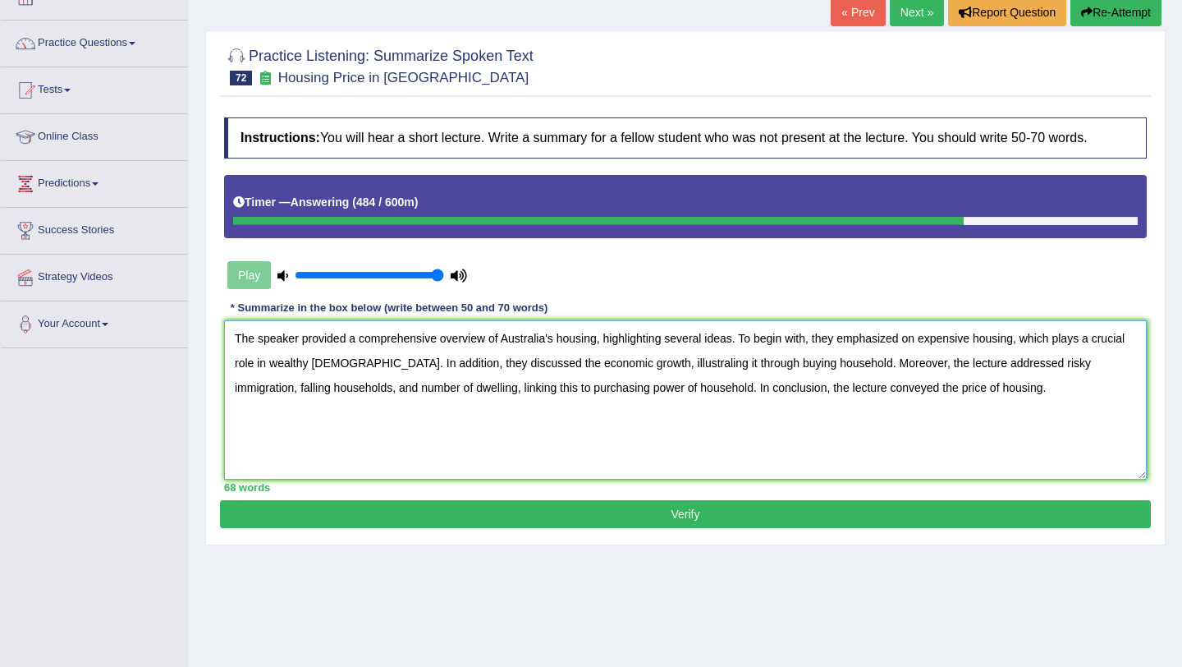
type textarea "The speaker provided a comprehensive overview of Australia's housing, highlight…"
click at [749, 511] on button "Verify" at bounding box center [685, 514] width 931 height 28
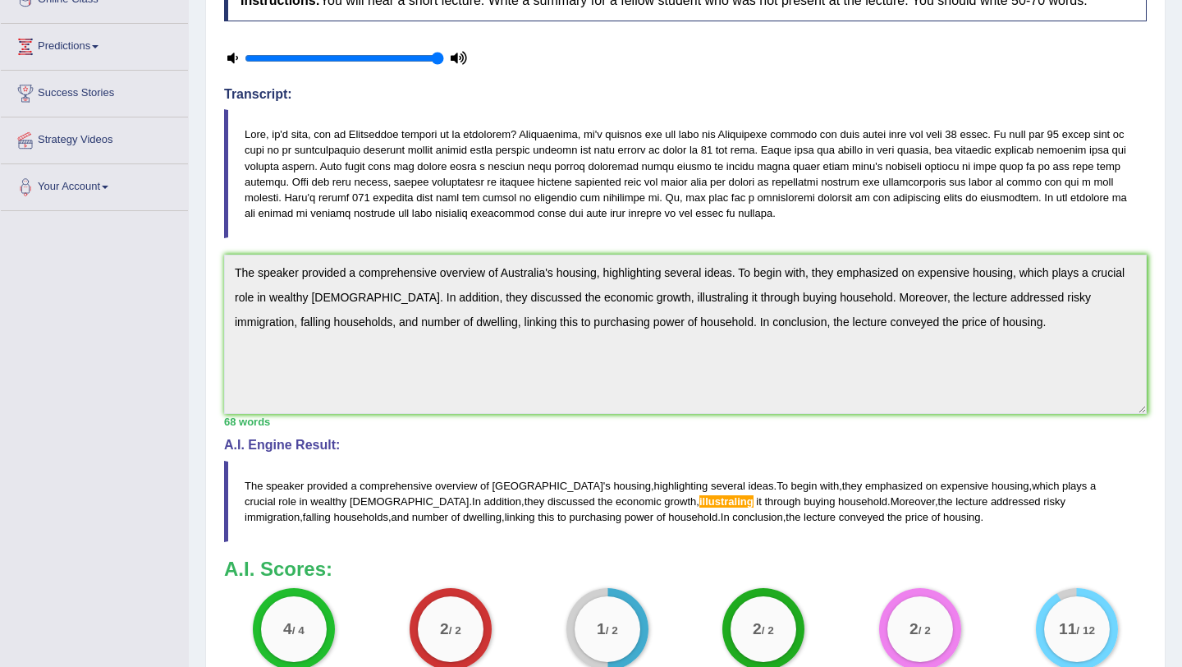
scroll to position [0, 0]
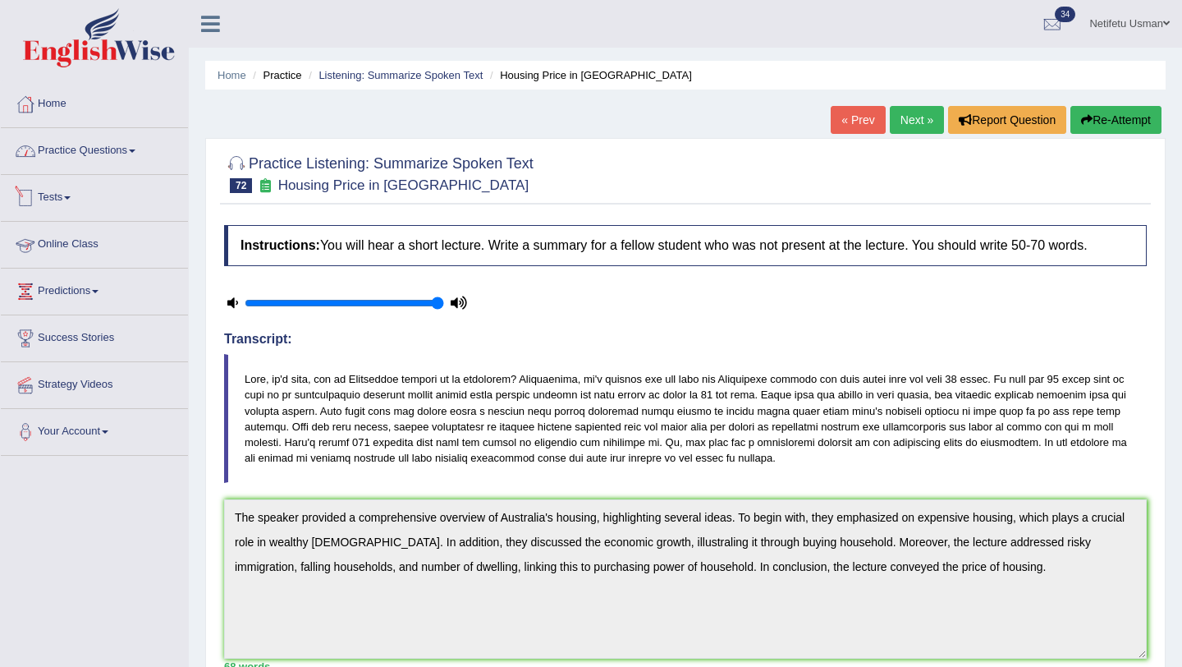
click at [136, 152] on link "Practice Questions" at bounding box center [94, 148] width 187 height 41
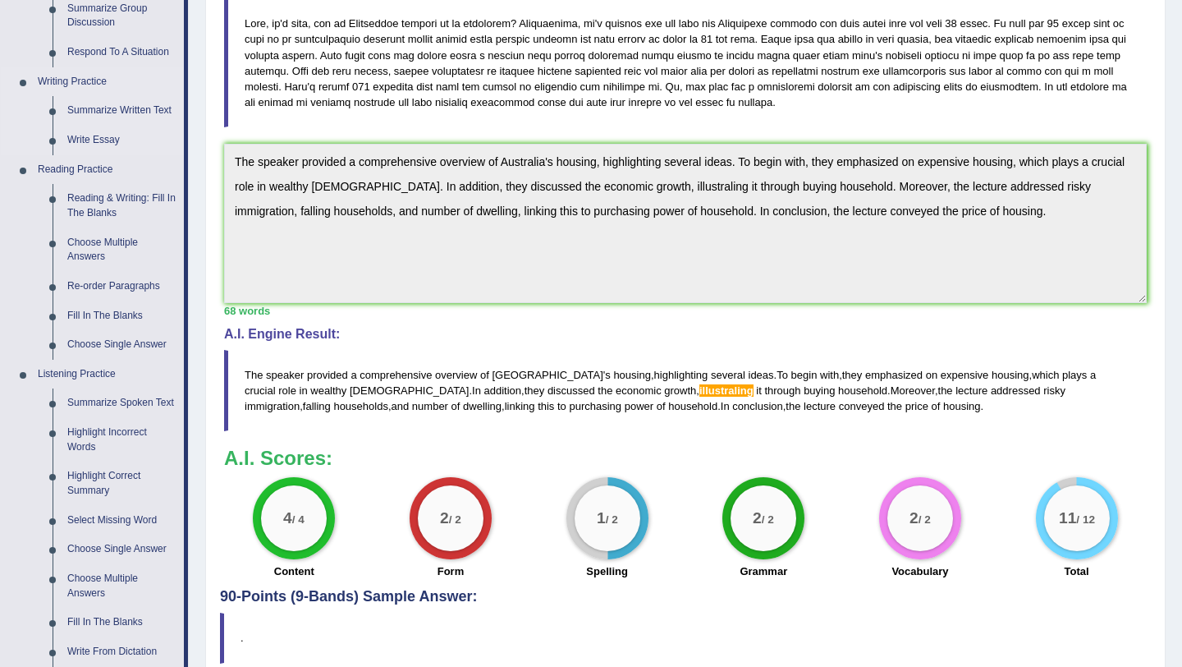
scroll to position [681, 0]
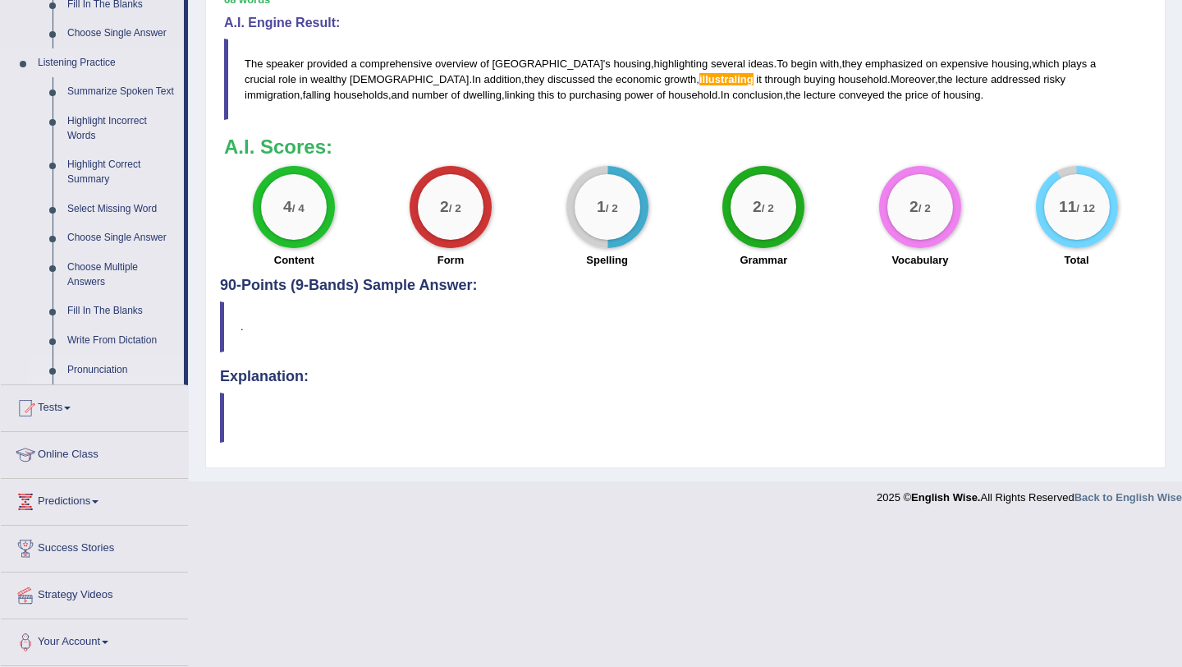
click at [101, 368] on link "Pronunciation" at bounding box center [122, 371] width 124 height 30
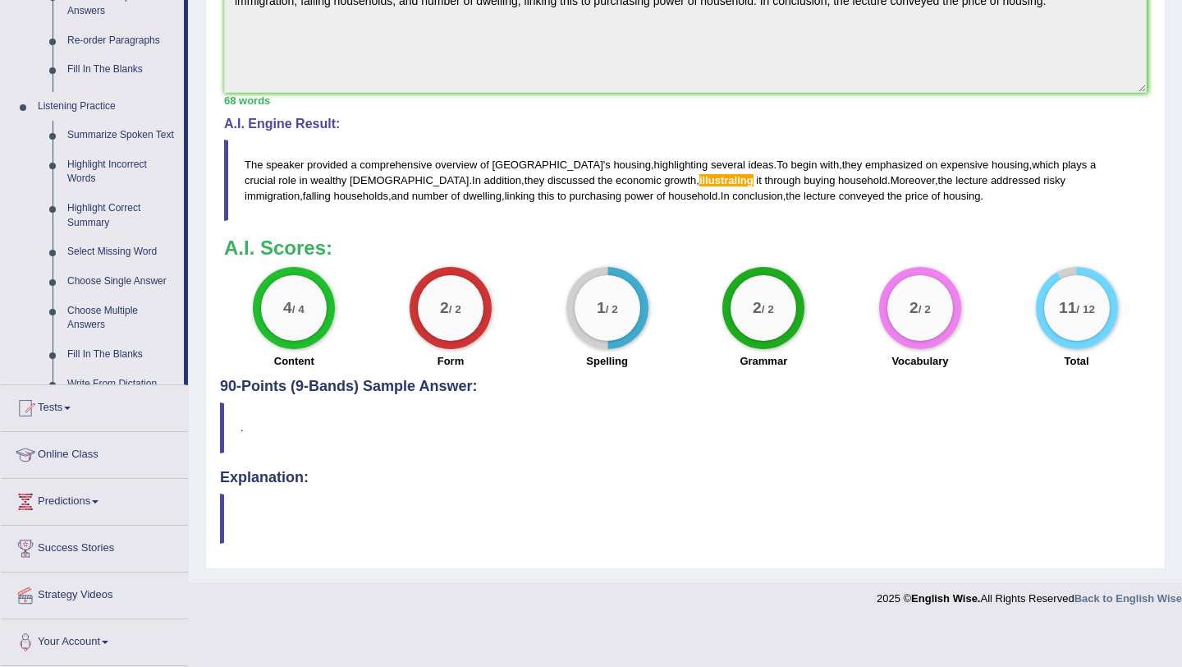
scroll to position [525, 0]
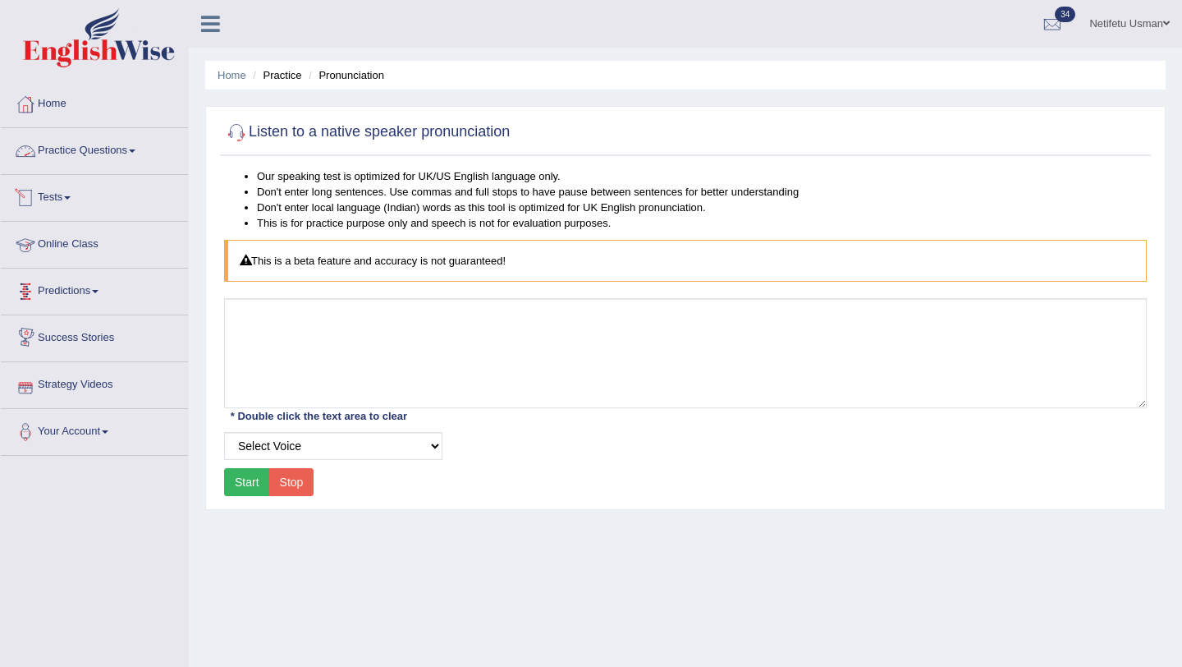
click at [131, 157] on link "Practice Questions" at bounding box center [94, 148] width 187 height 41
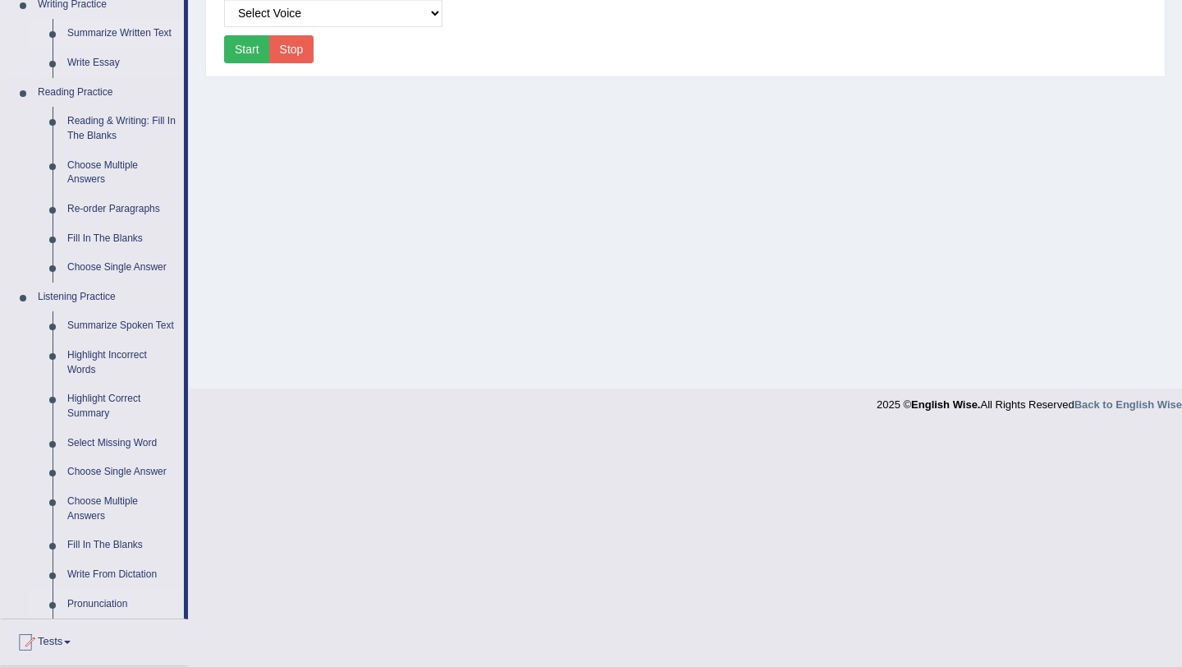
scroll to position [449, 0]
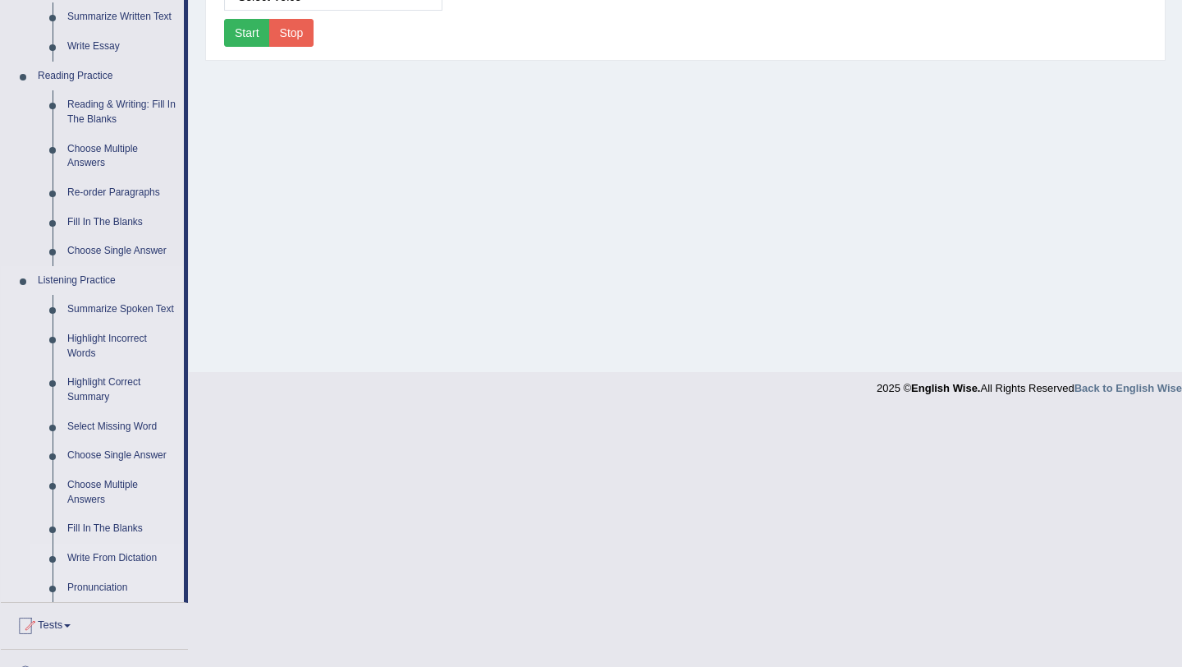
click at [84, 573] on link "Write From Dictation" at bounding box center [122, 559] width 124 height 30
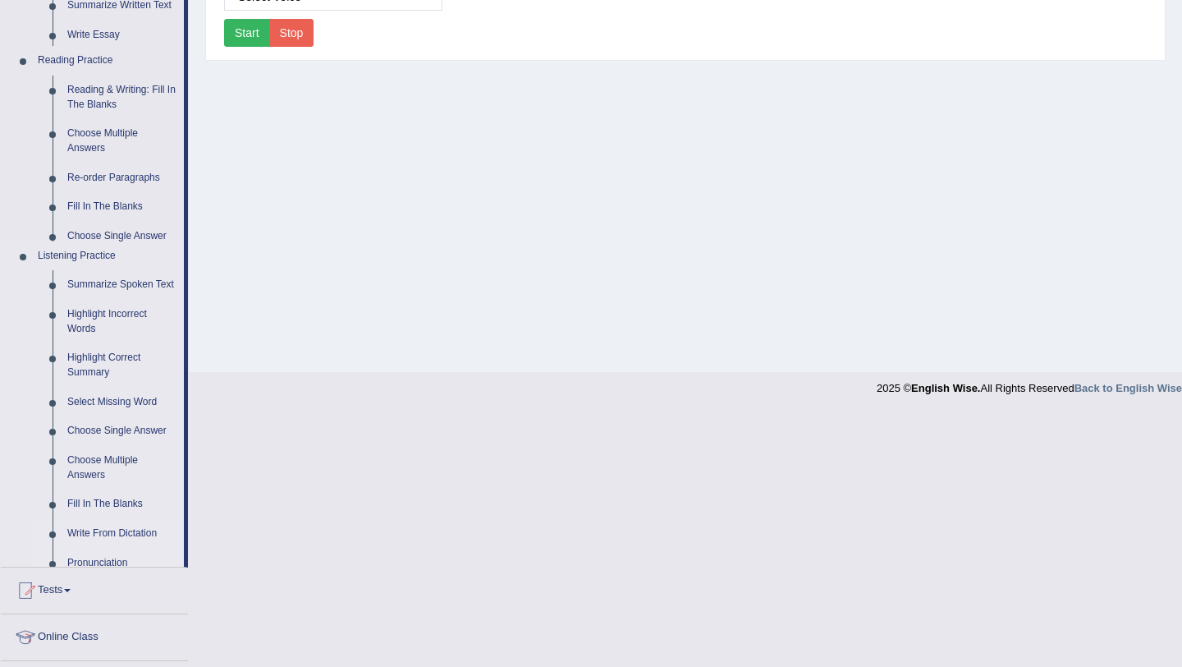
scroll to position [195, 0]
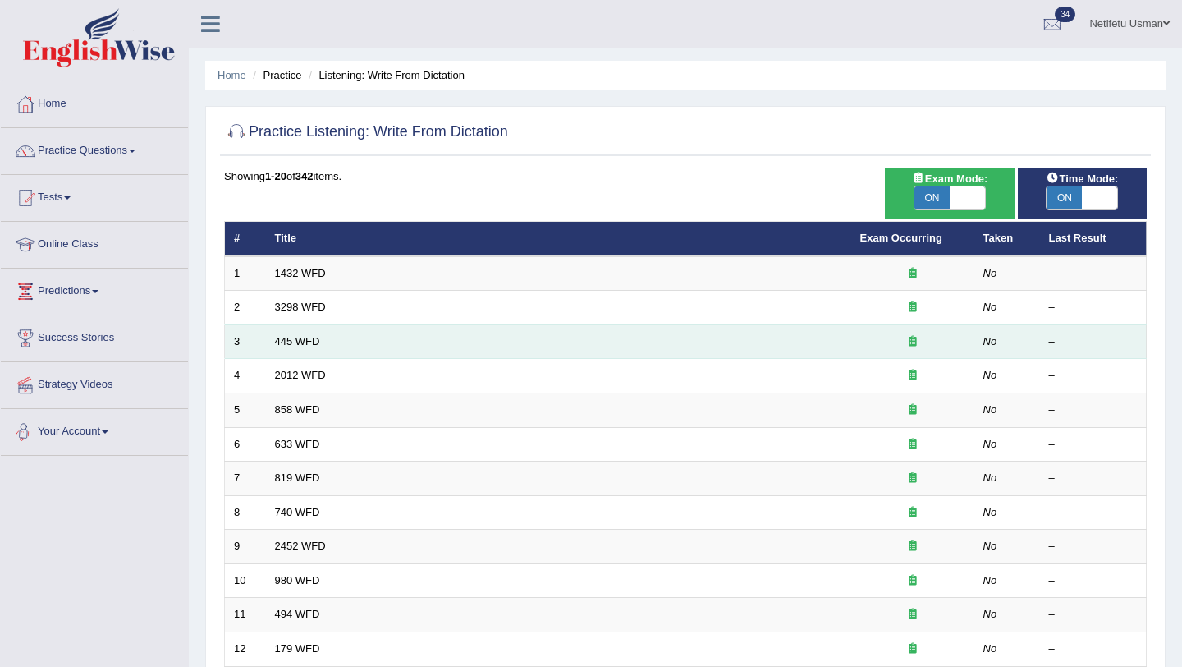
scroll to position [420, 0]
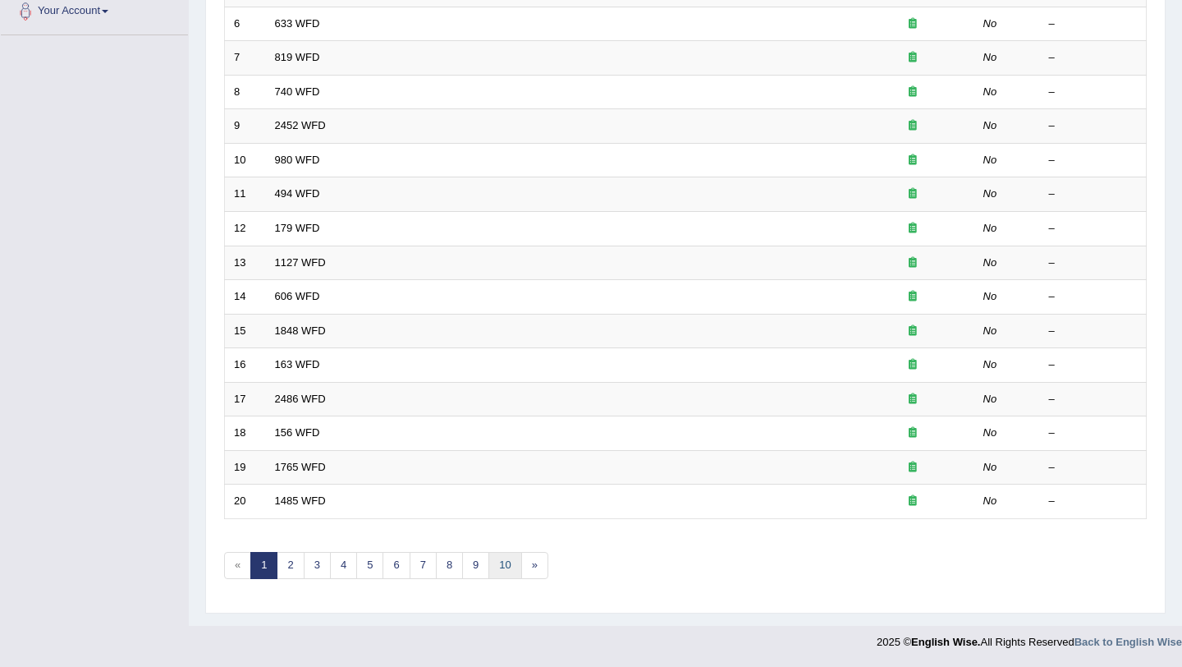
click at [500, 571] on link "10" at bounding box center [505, 565] width 33 height 27
click at [526, 578] on link "14" at bounding box center [528, 565] width 33 height 27
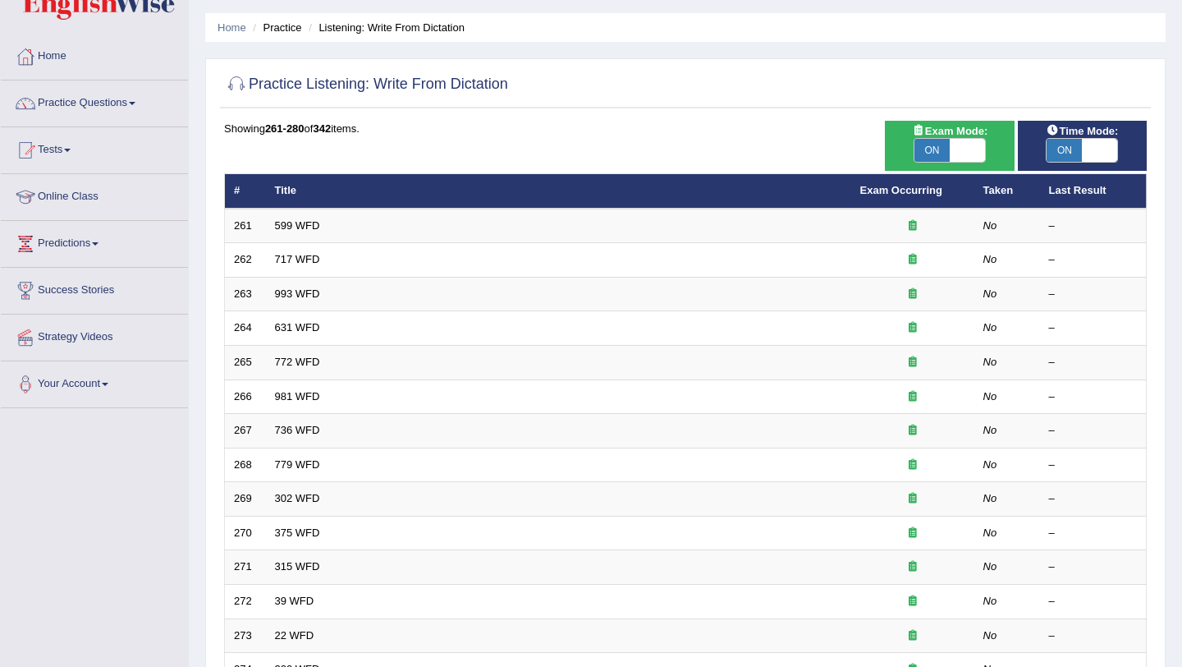
scroll to position [420, 0]
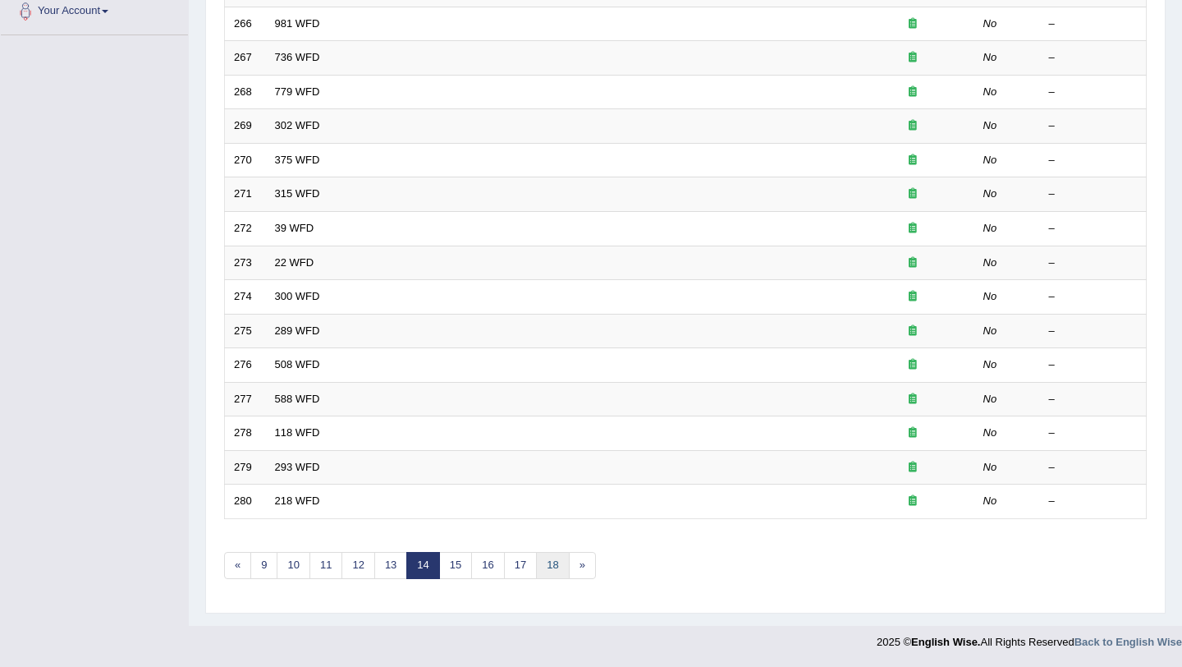
click at [554, 563] on link "18" at bounding box center [552, 565] width 33 height 27
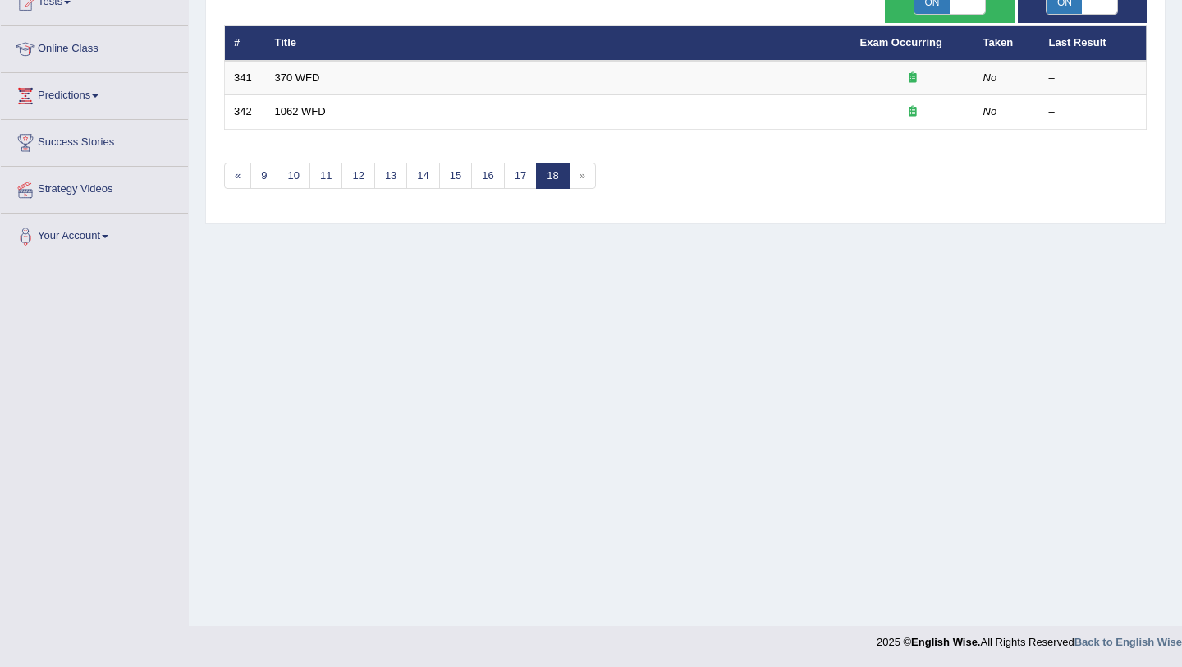
scroll to position [159, 0]
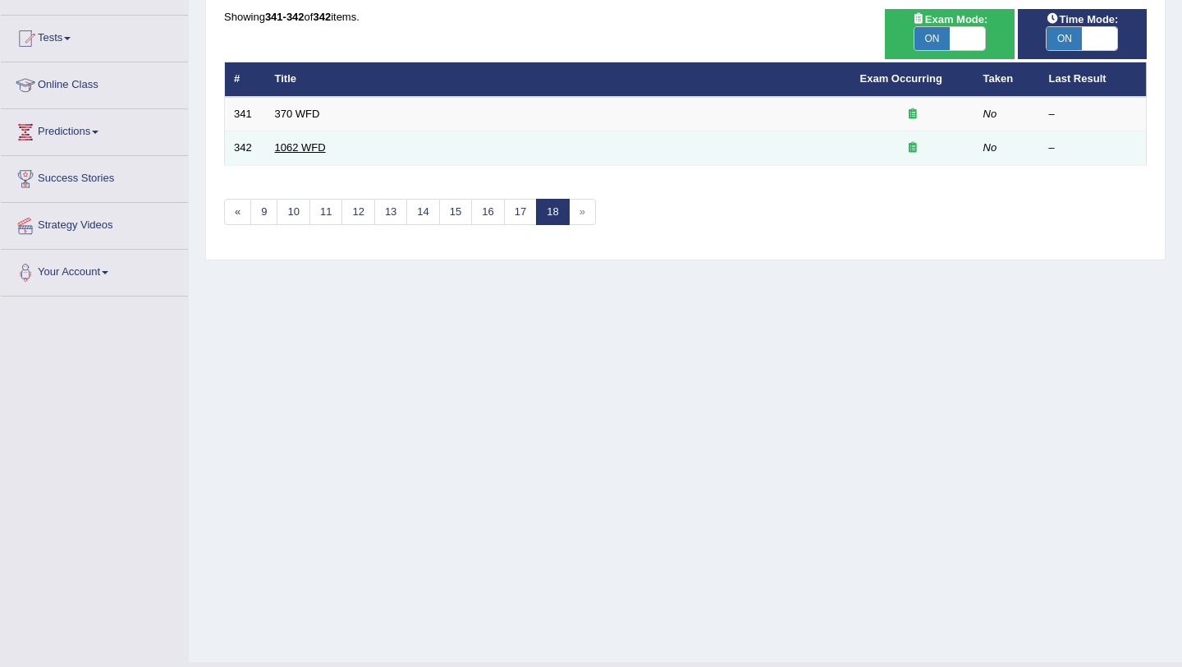
click at [310, 152] on link "1062 WFD" at bounding box center [300, 147] width 51 height 12
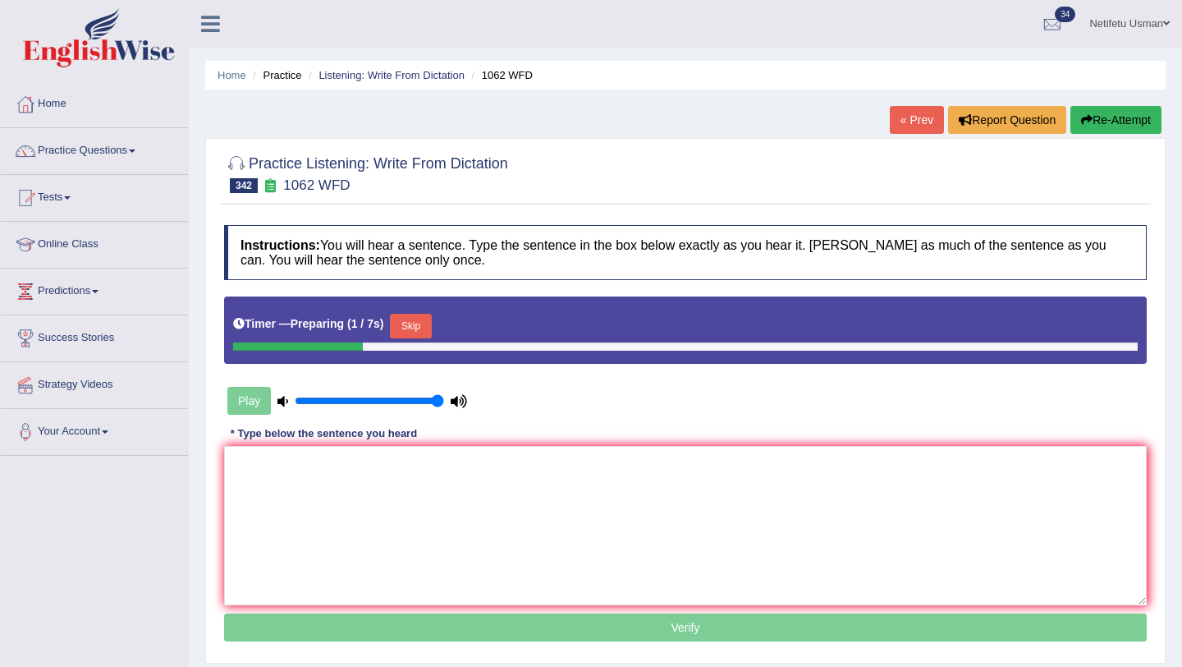
click at [459, 351] on div at bounding box center [685, 346] width 905 height 8
click at [426, 324] on button "Skip" at bounding box center [410, 326] width 41 height 25
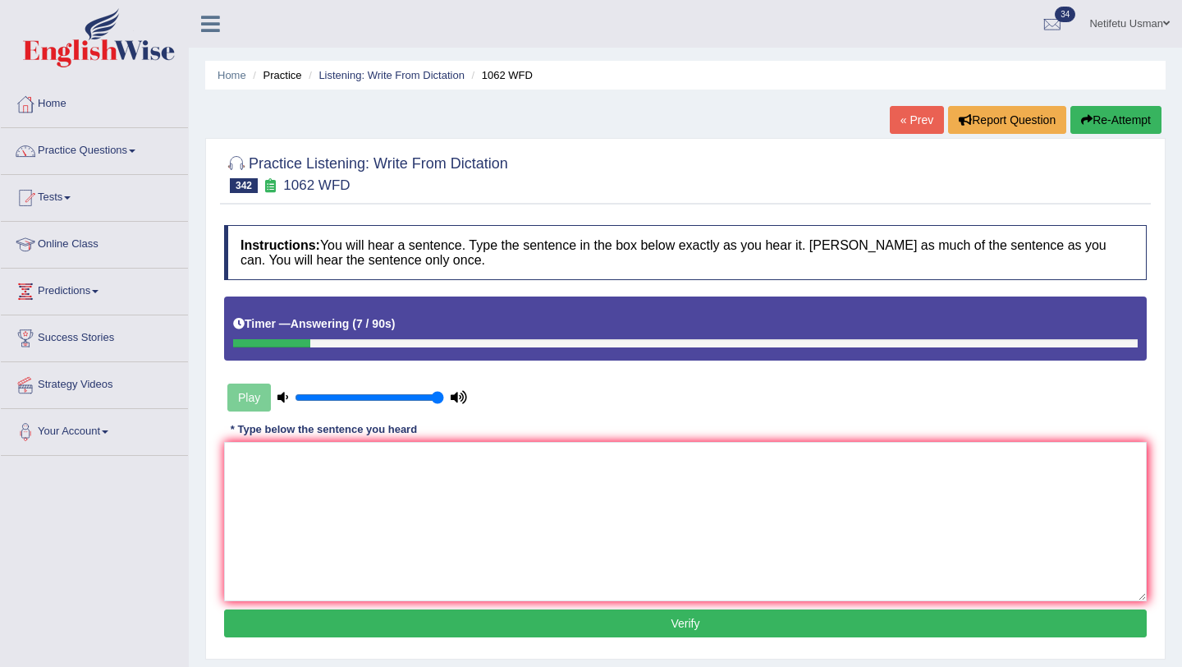
click at [924, 116] on link "« Prev" at bounding box center [917, 120] width 54 height 28
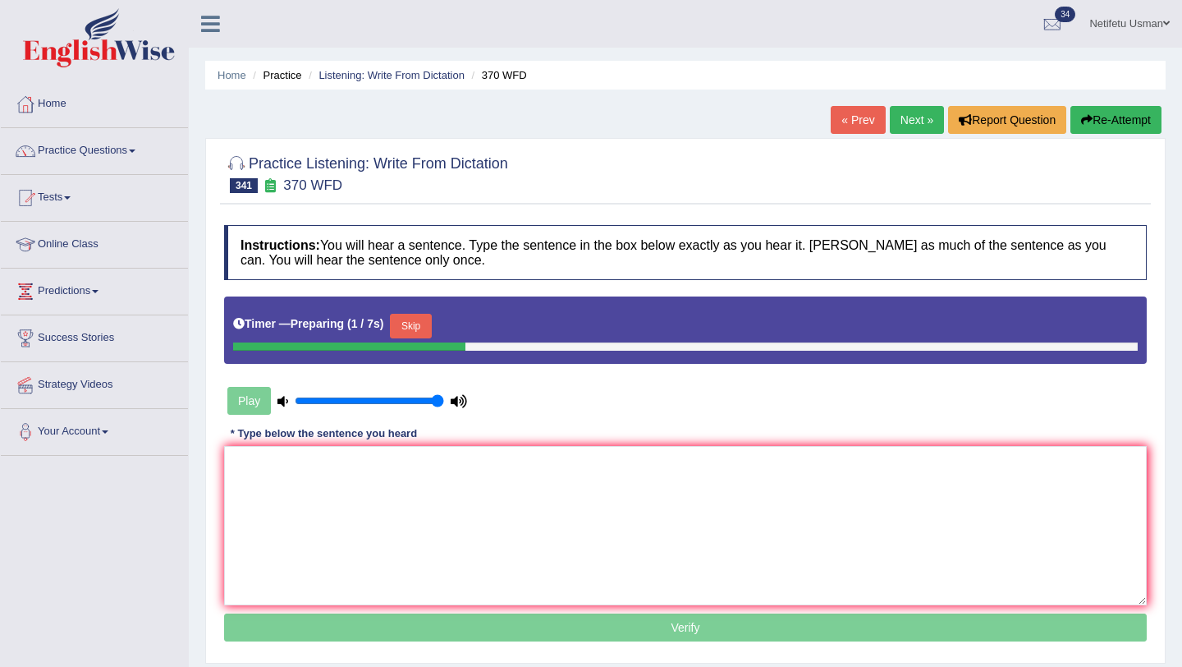
click at [424, 334] on button "Skip" at bounding box center [410, 326] width 41 height 25
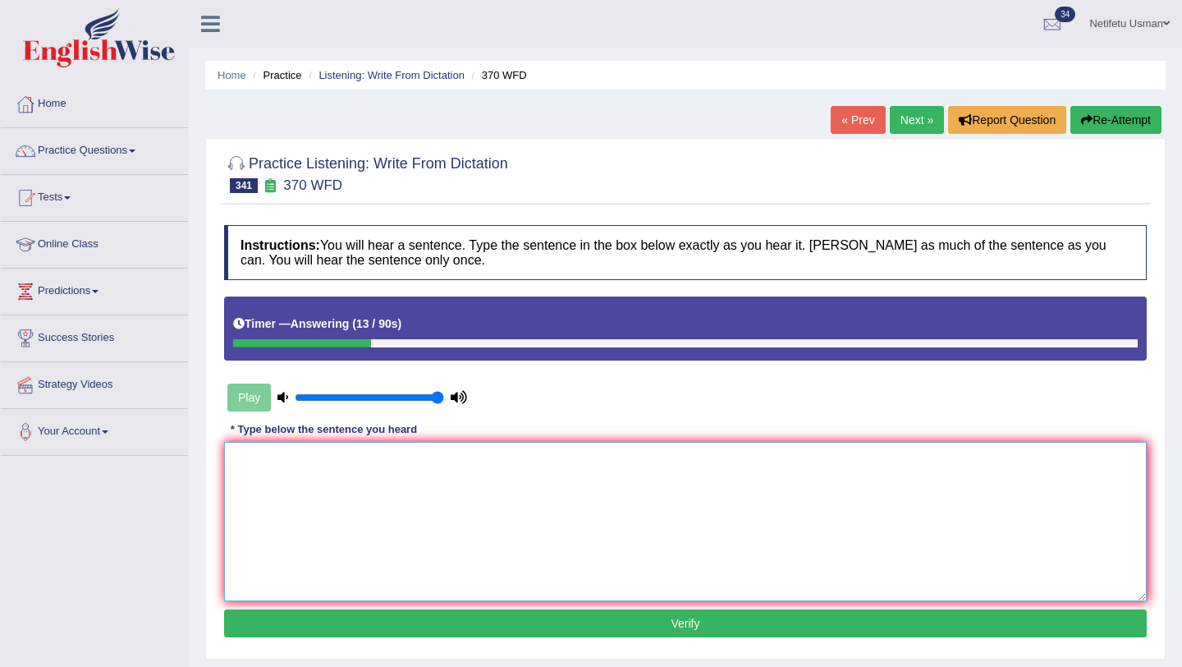
click at [340, 486] on textarea at bounding box center [685, 521] width 923 height 159
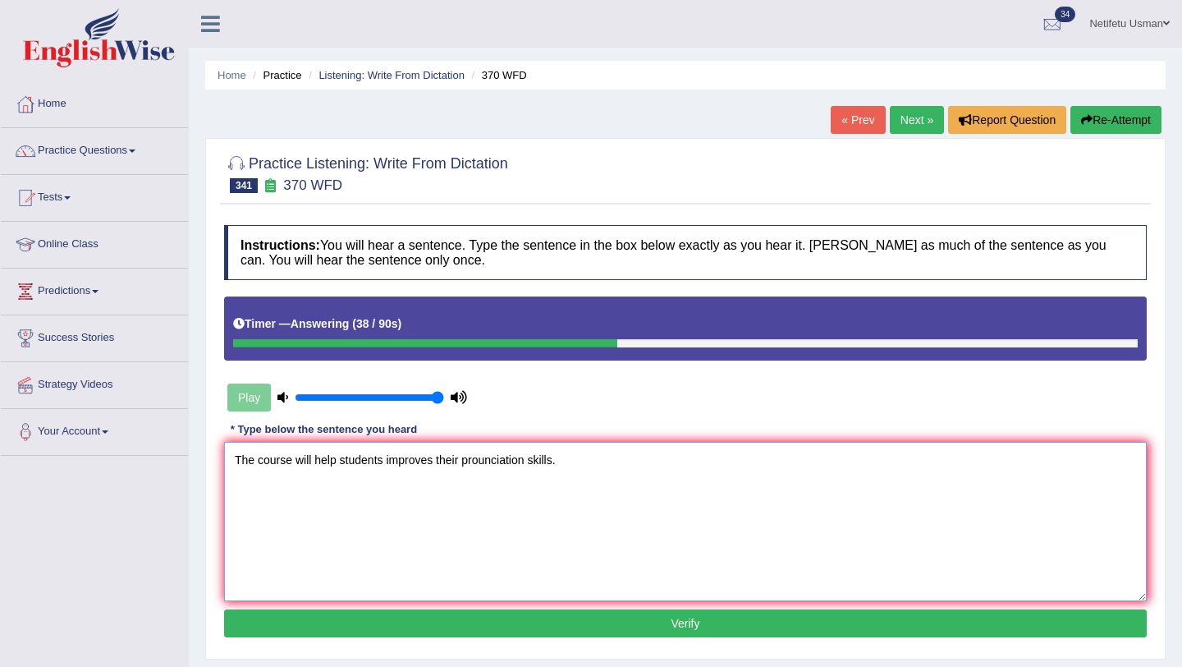
click at [540, 463] on textarea "The course will help students improves their prounciation skills." at bounding box center [685, 521] width 923 height 159
click at [534, 464] on textarea "The course will help students improves their prounciation skills." at bounding box center [685, 521] width 923 height 159
click at [543, 462] on textarea "The course will help students improves their pronounciationskills." at bounding box center [685, 521] width 923 height 159
type textarea "The course will help students improves their pronounciation skills."
click at [590, 615] on button "Verify" at bounding box center [685, 623] width 923 height 28
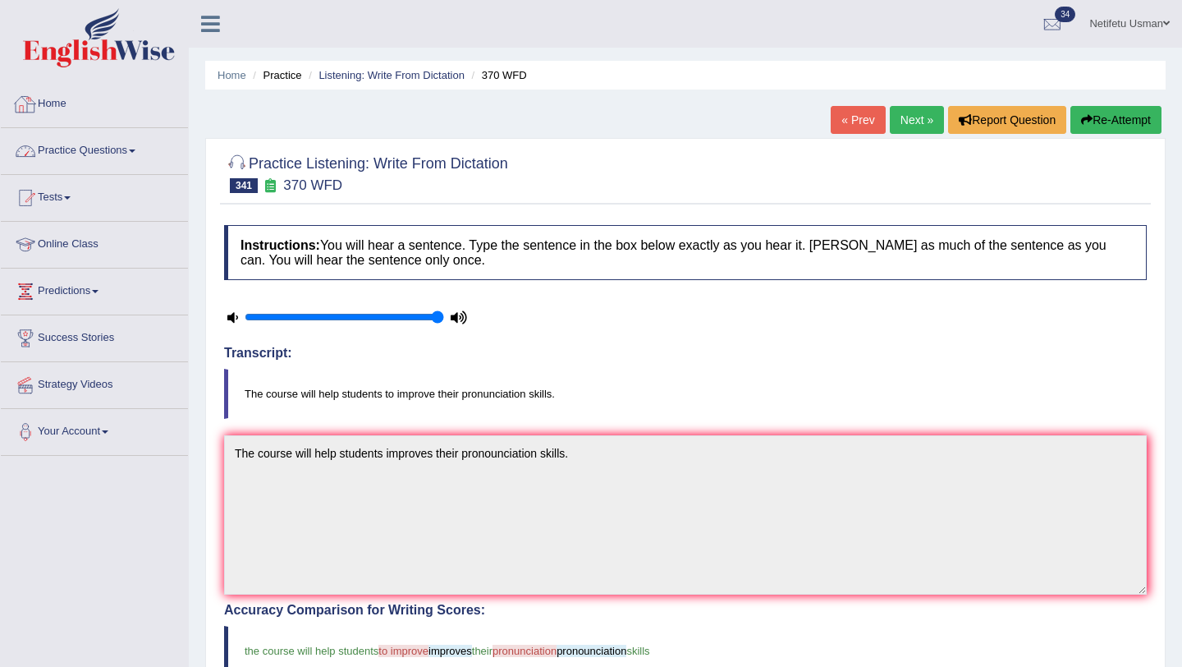
click at [109, 154] on link "Practice Questions" at bounding box center [94, 148] width 187 height 41
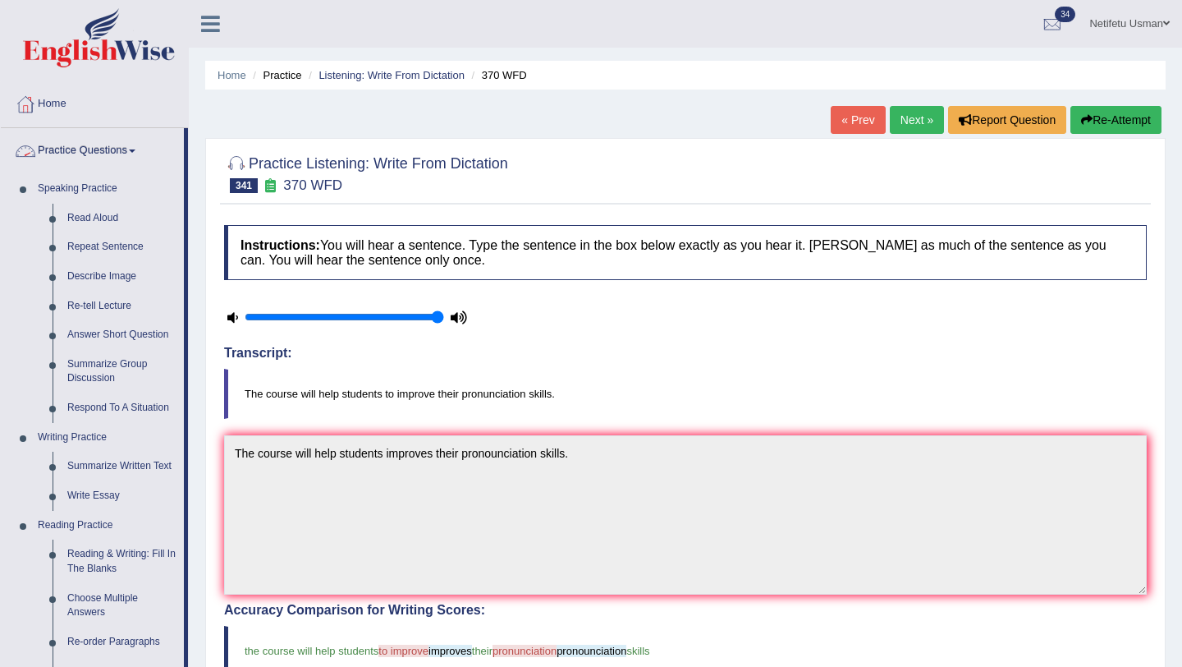
click at [148, 152] on link "Practice Questions" at bounding box center [92, 148] width 183 height 41
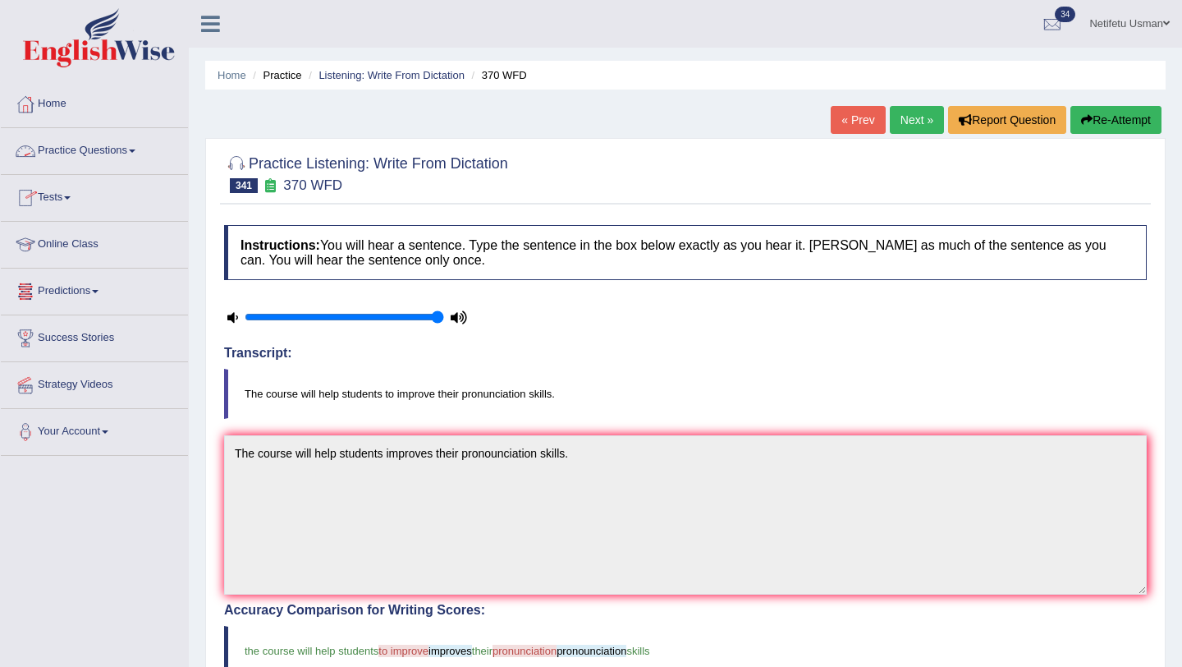
click at [140, 158] on link "Practice Questions" at bounding box center [94, 148] width 187 height 41
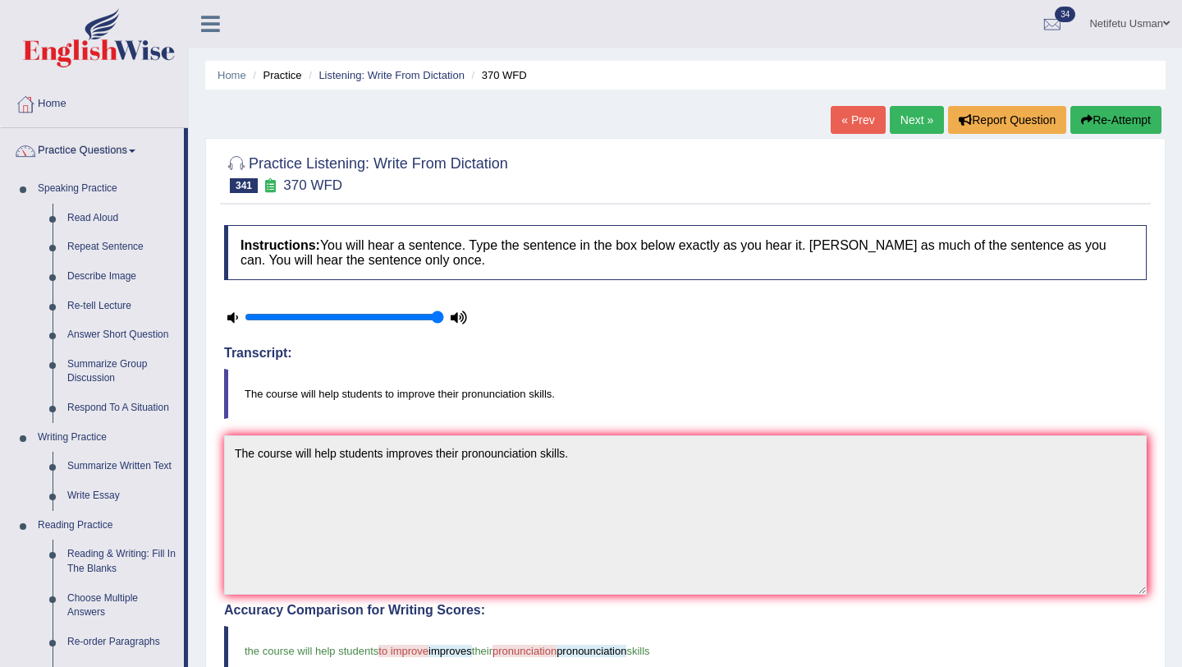
click at [140, 158] on link "Practice Questions" at bounding box center [92, 148] width 183 height 41
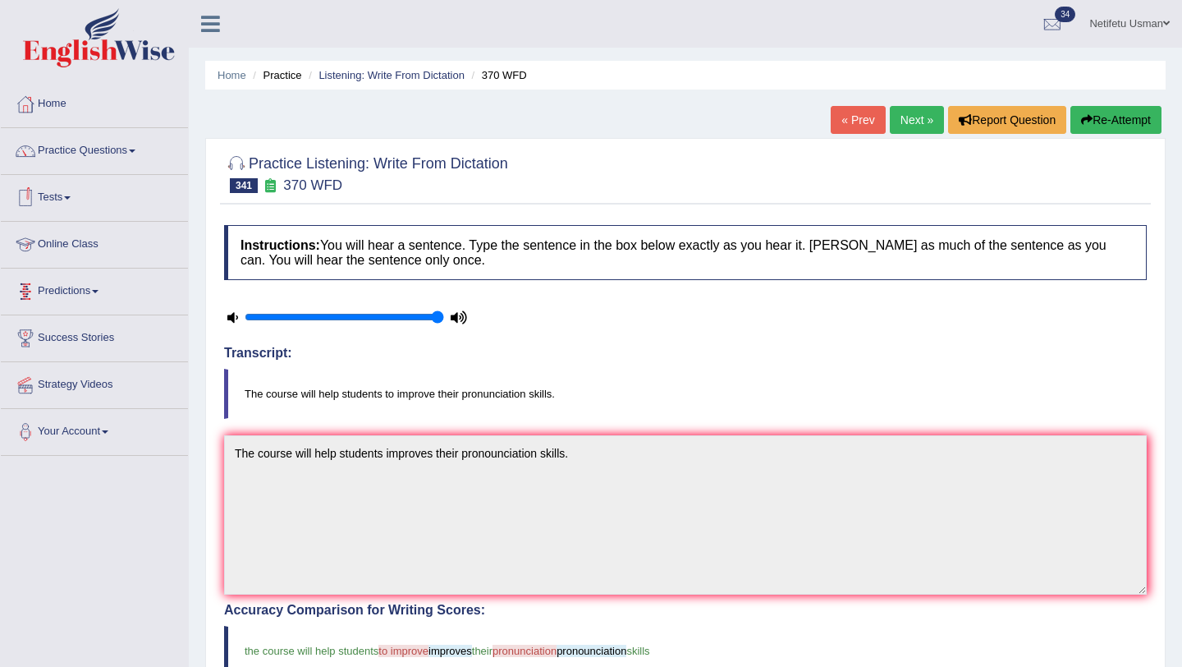
click at [70, 208] on link "Tests" at bounding box center [94, 195] width 187 height 41
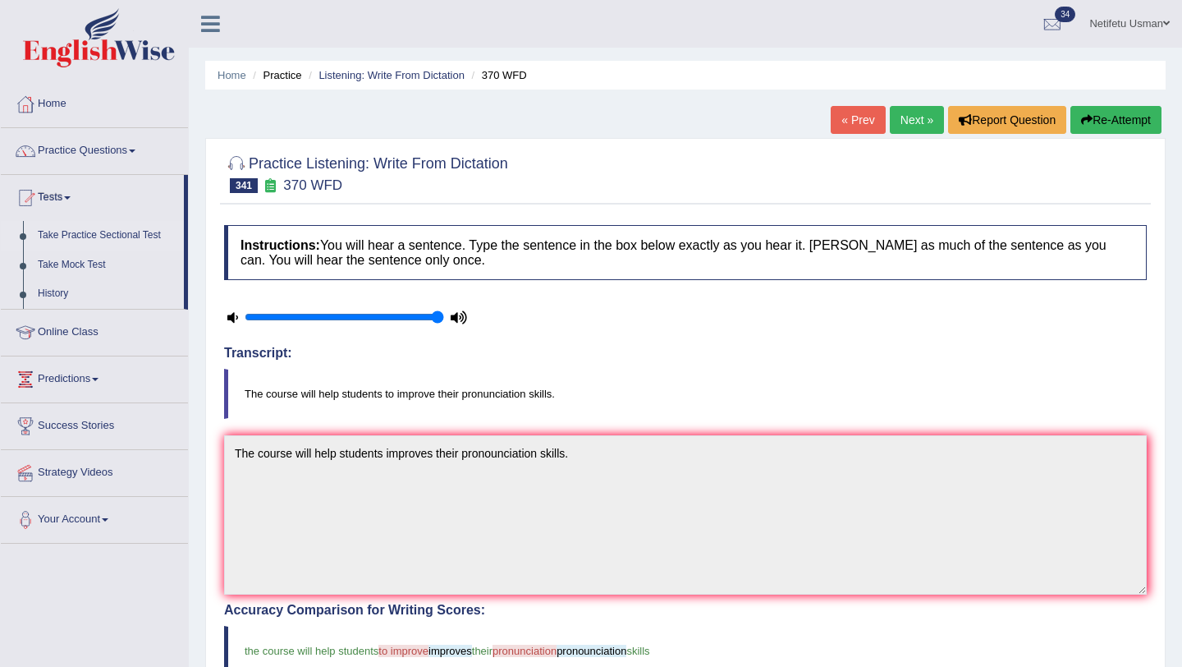
click at [71, 238] on link "Take Practice Sectional Test" at bounding box center [107, 236] width 154 height 30
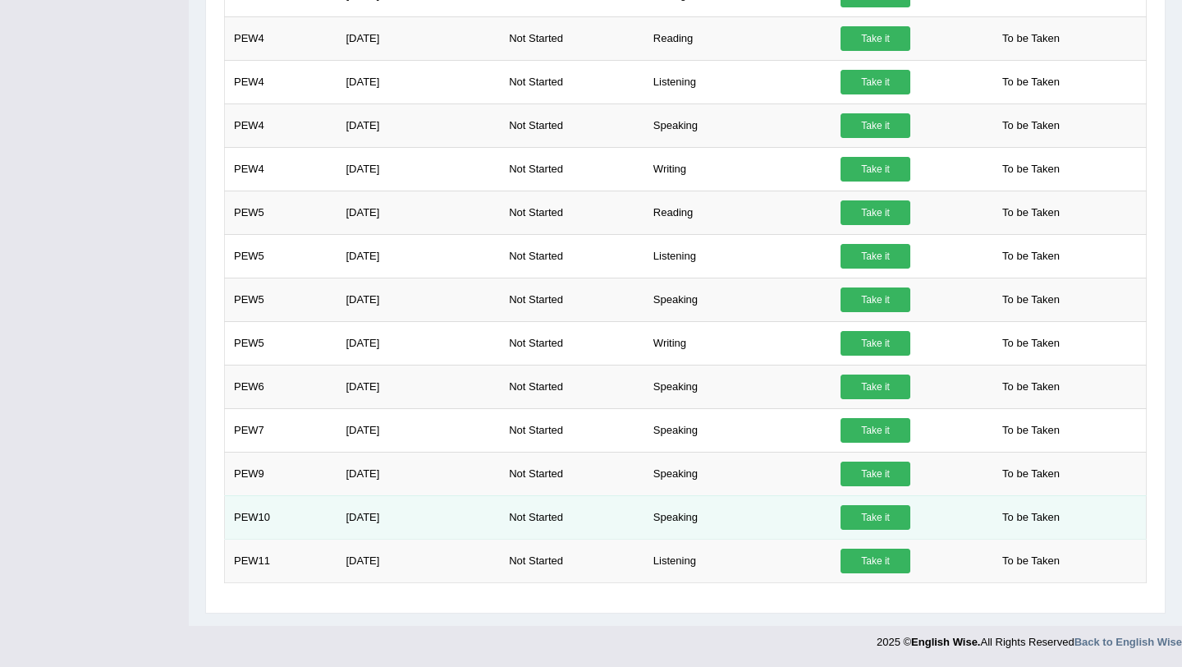
click at [884, 512] on link "Take it" at bounding box center [876, 517] width 70 height 25
